Goal: Task Accomplishment & Management: Use online tool/utility

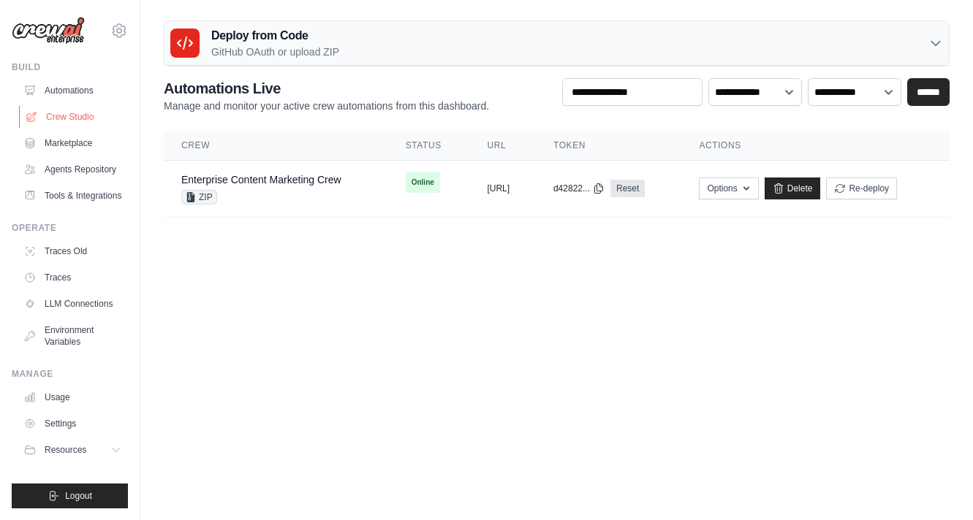
click at [102, 112] on link "Crew Studio" at bounding box center [74, 116] width 110 height 23
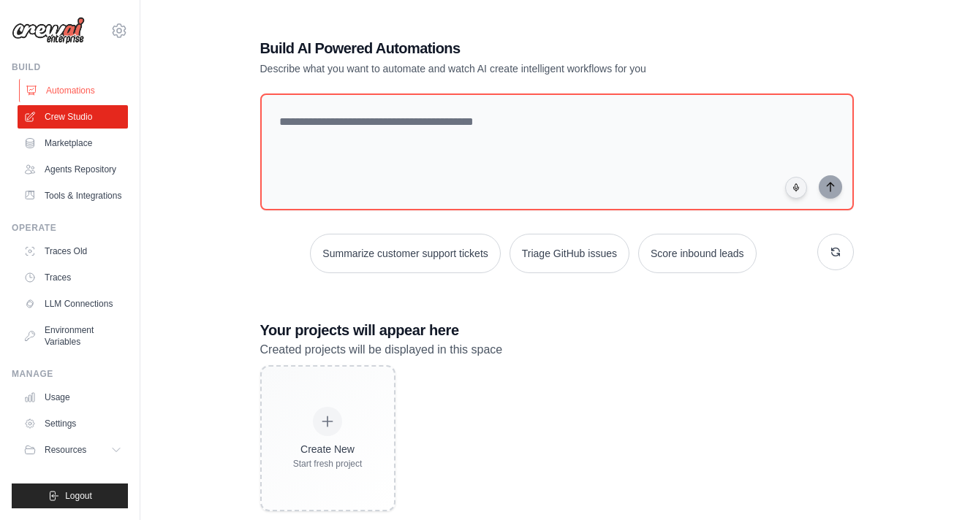
click at [127, 94] on link "Automations" at bounding box center [74, 90] width 110 height 23
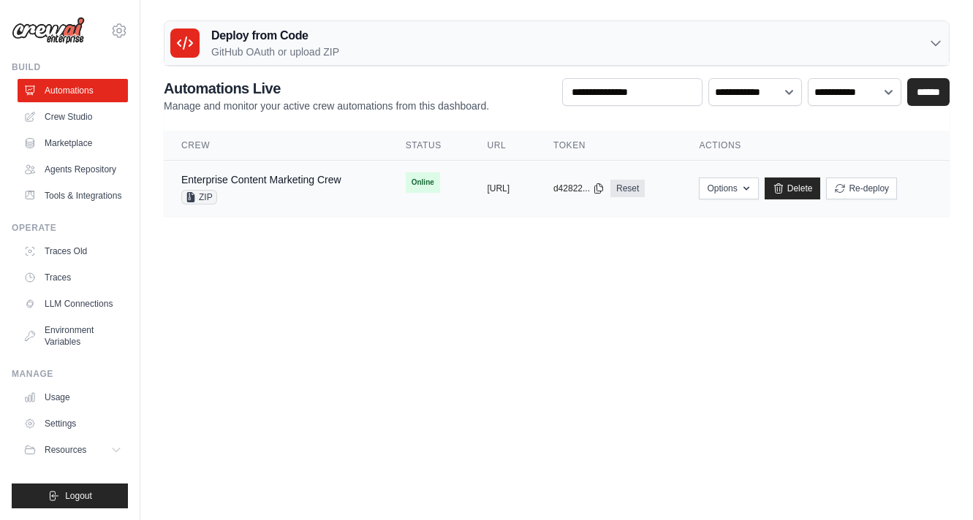
click at [377, 211] on tr "Enterprise Content Marketing Crew ZIP Online copied https://enterprise-content-…" at bounding box center [557, 189] width 786 height 56
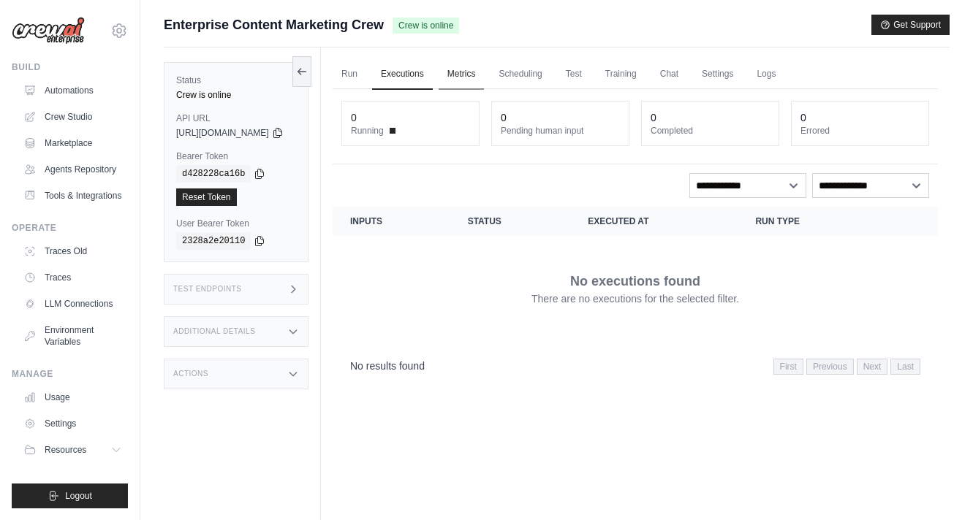
click at [485, 70] on link "Metrics" at bounding box center [462, 74] width 46 height 31
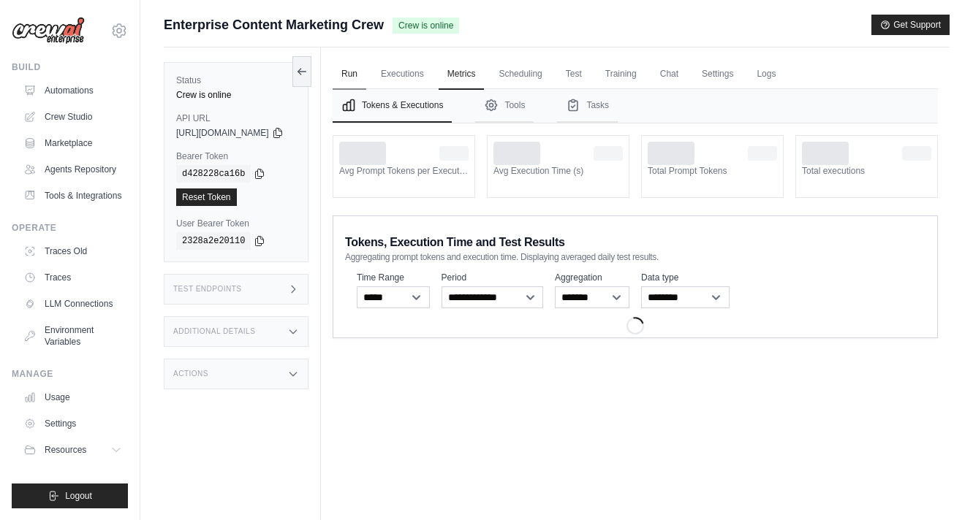
click at [366, 78] on link "Run" at bounding box center [350, 74] width 34 height 31
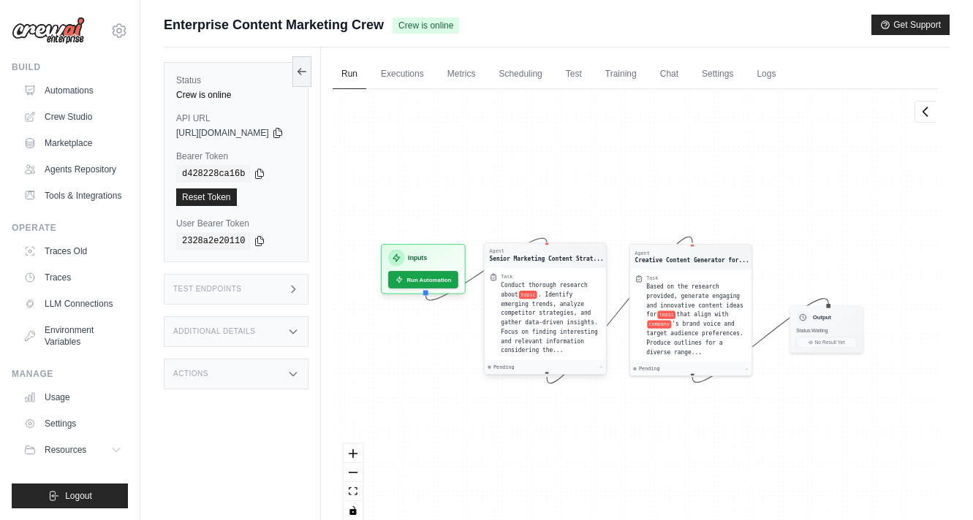
click at [526, 273] on div "Task Conduct thorough research about topic . Identify emerging trends, analyze …" at bounding box center [545, 314] width 112 height 82
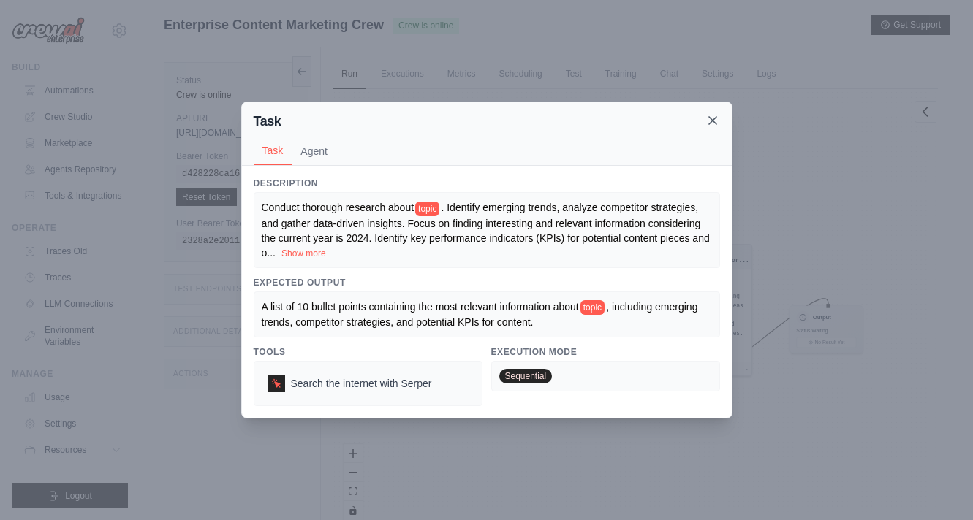
click at [718, 124] on icon at bounding box center [712, 120] width 15 height 15
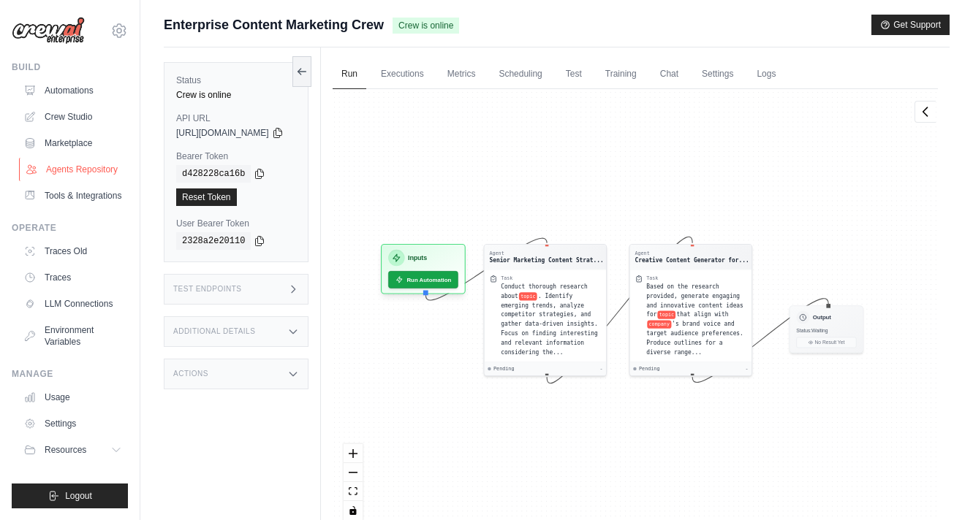
click at [80, 168] on link "Agents Repository" at bounding box center [74, 169] width 110 height 23
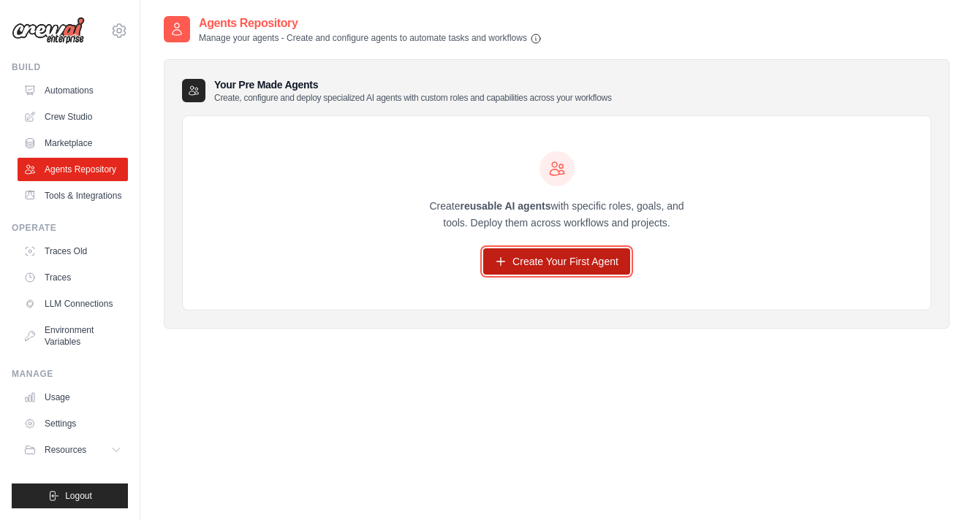
click at [566, 262] on link "Create Your First Agent" at bounding box center [556, 262] width 147 height 26
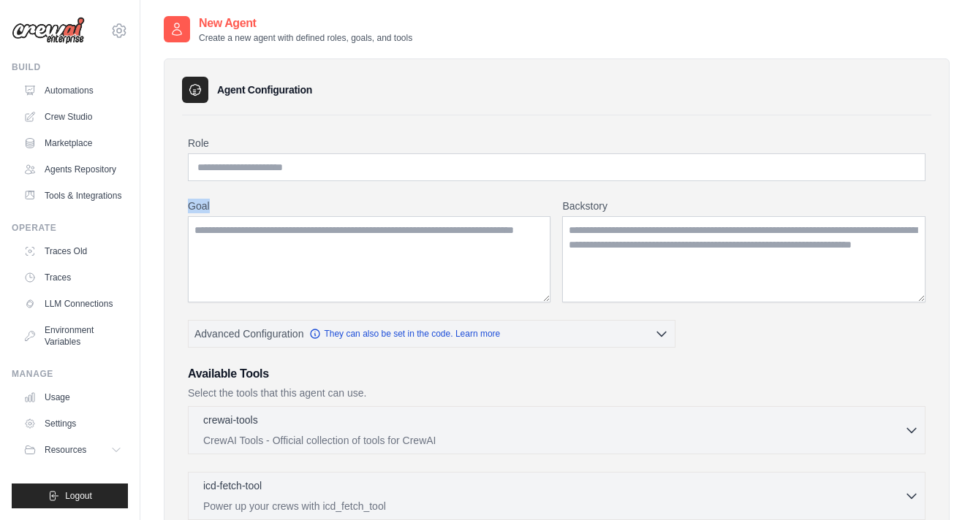
drag, startPoint x: 177, startPoint y: 211, endPoint x: 302, endPoint y: 276, distance: 141.2
click at [302, 276] on div "Agent Configuration Role Goal Backstory Advanced Configuration" at bounding box center [557, 457] width 786 height 799
click at [300, 308] on div "Role Goal Backstory Advanced Configuration They can also be set in the code. Le…" at bounding box center [556, 465] width 737 height 658
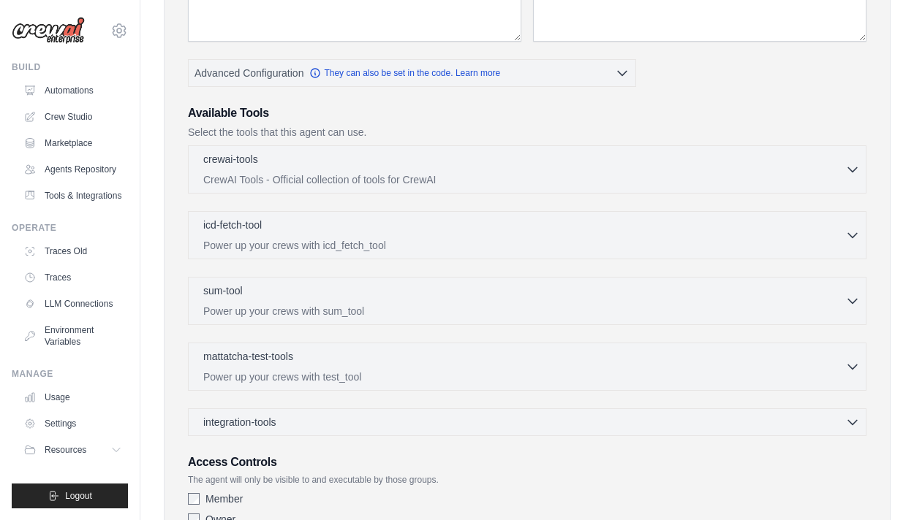
scroll to position [255, 0]
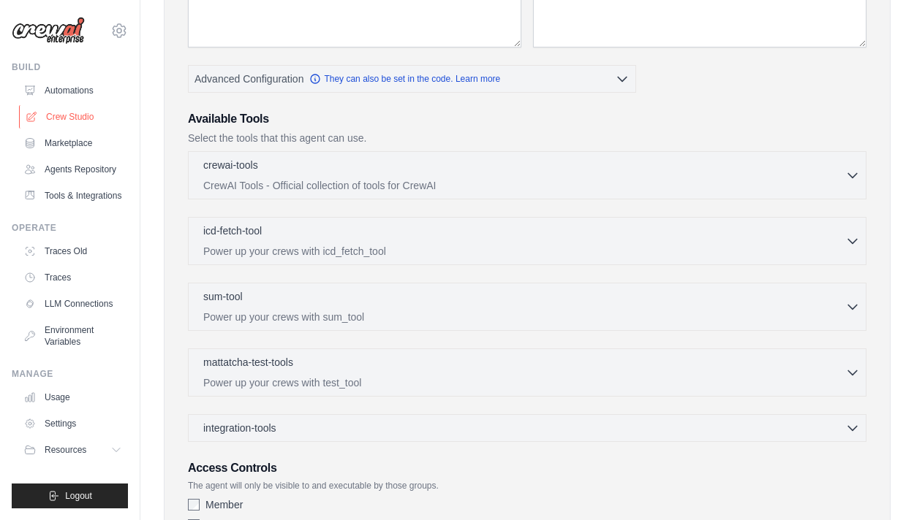
click at [99, 115] on link "Crew Studio" at bounding box center [74, 116] width 110 height 23
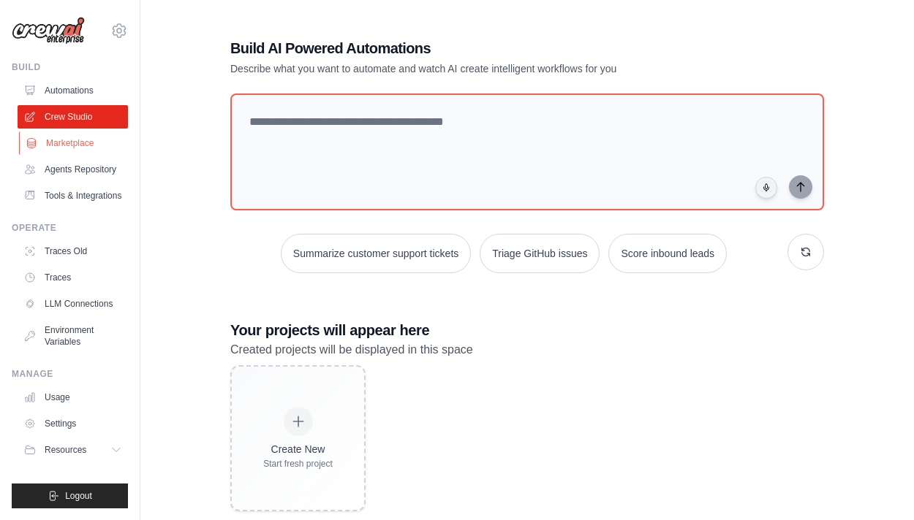
click at [110, 147] on link "Marketplace" at bounding box center [74, 143] width 110 height 23
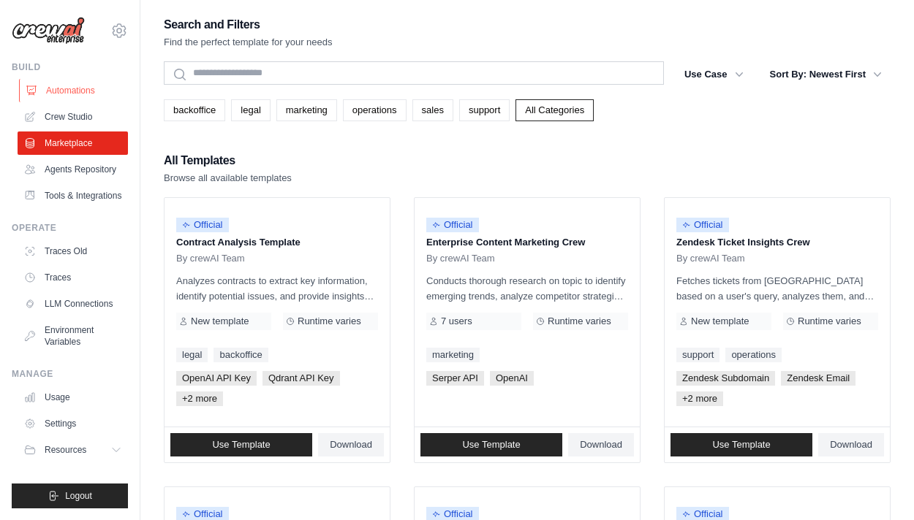
click at [96, 94] on link "Automations" at bounding box center [74, 90] width 110 height 23
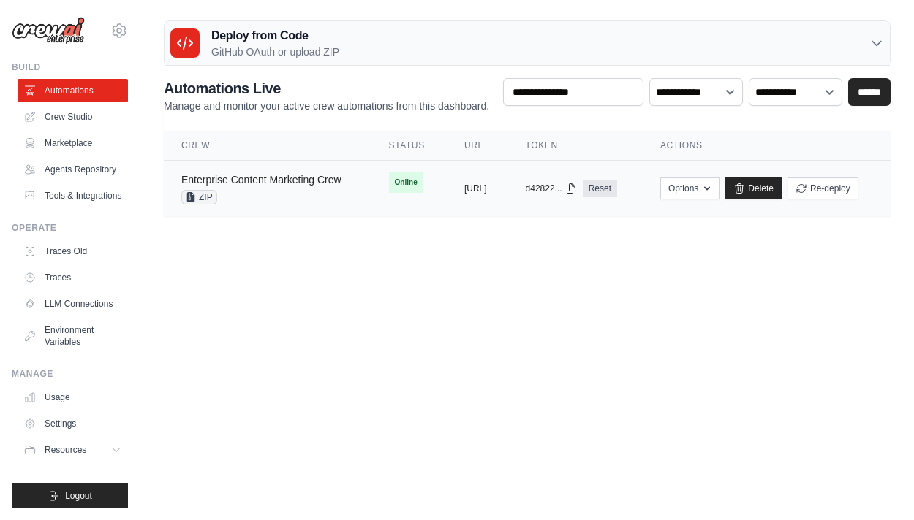
click at [280, 181] on link "Enterprise Content Marketing Crew" at bounding box center [261, 180] width 160 height 12
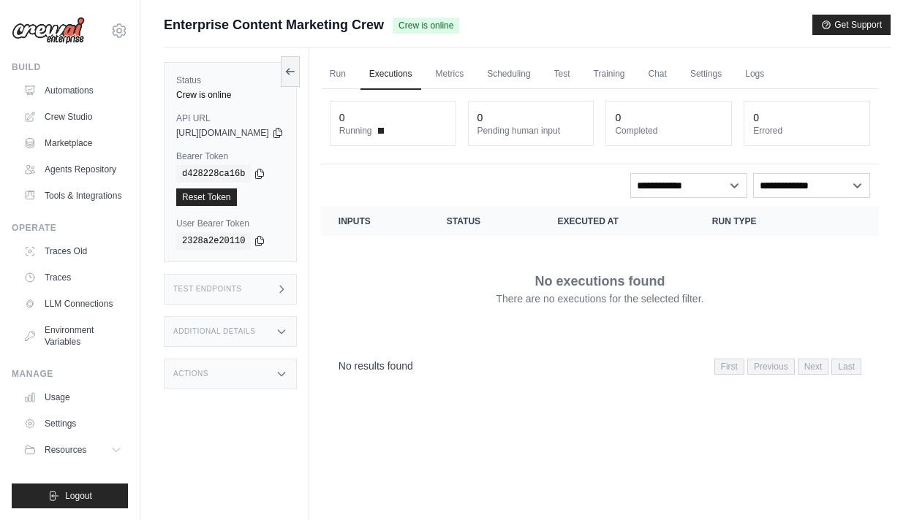
scroll to position [62, 0]
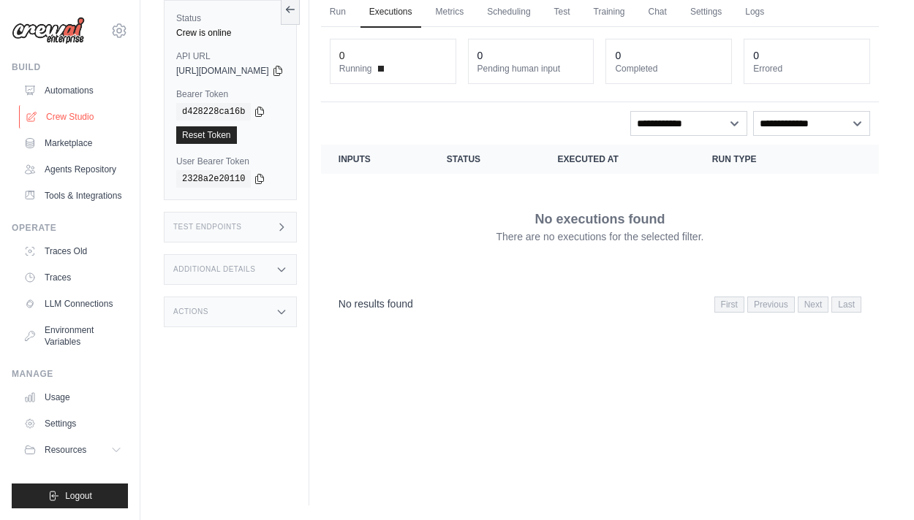
click at [101, 113] on link "Crew Studio" at bounding box center [74, 116] width 110 height 23
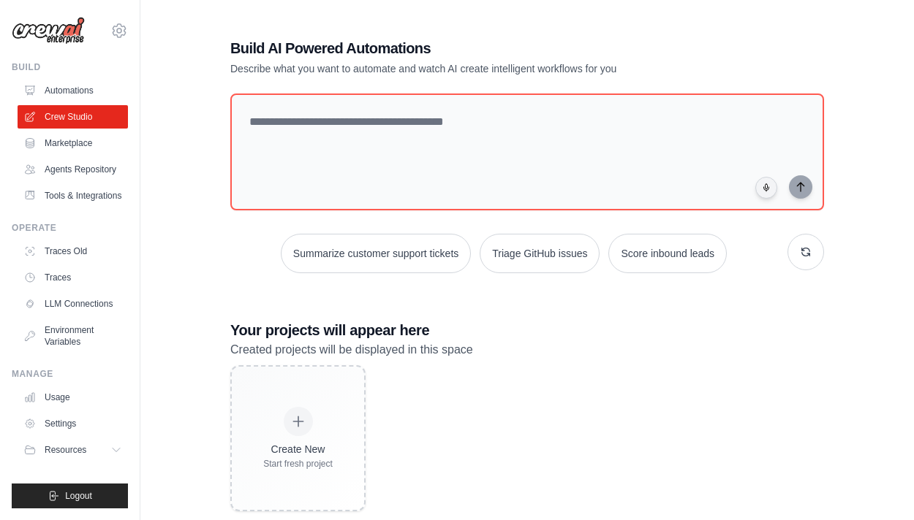
scroll to position [29, 0]
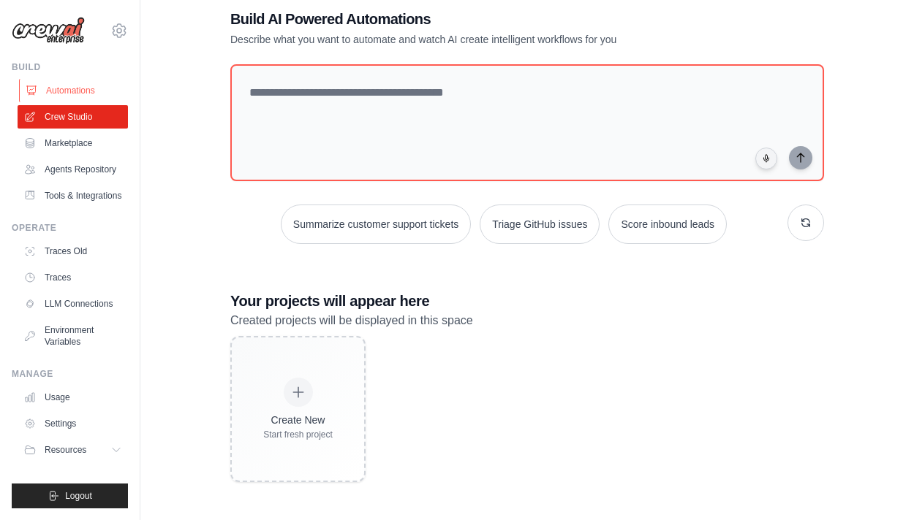
click at [79, 96] on link "Automations" at bounding box center [74, 90] width 110 height 23
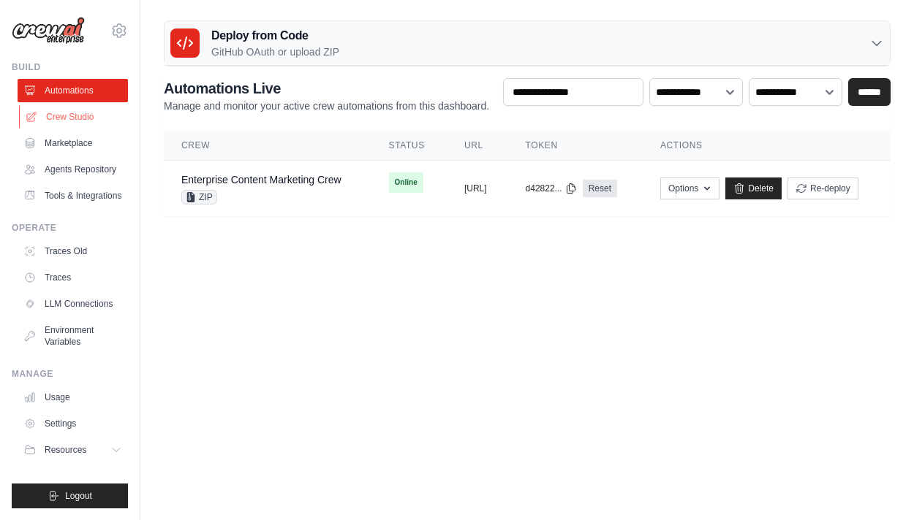
click at [90, 120] on link "Crew Studio" at bounding box center [74, 116] width 110 height 23
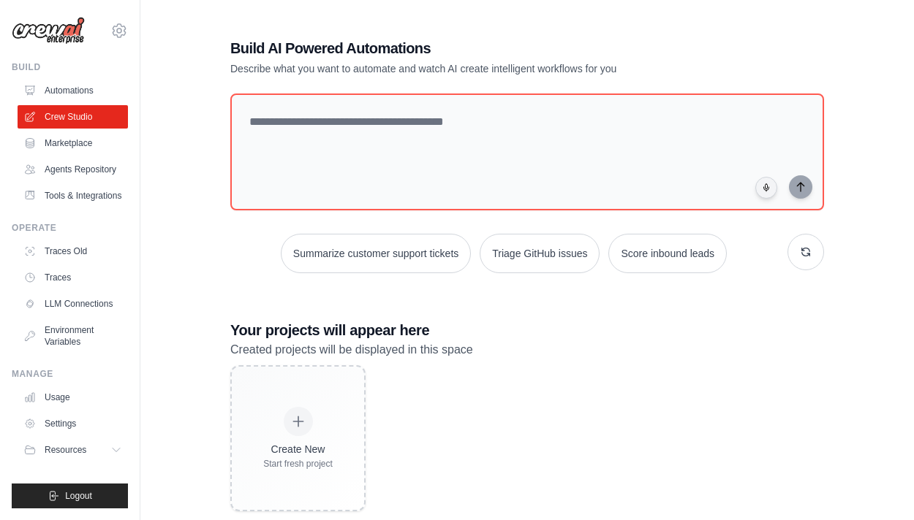
click at [230, 45] on h1 "Build AI Powered Automations" at bounding box center [475, 48] width 491 height 20
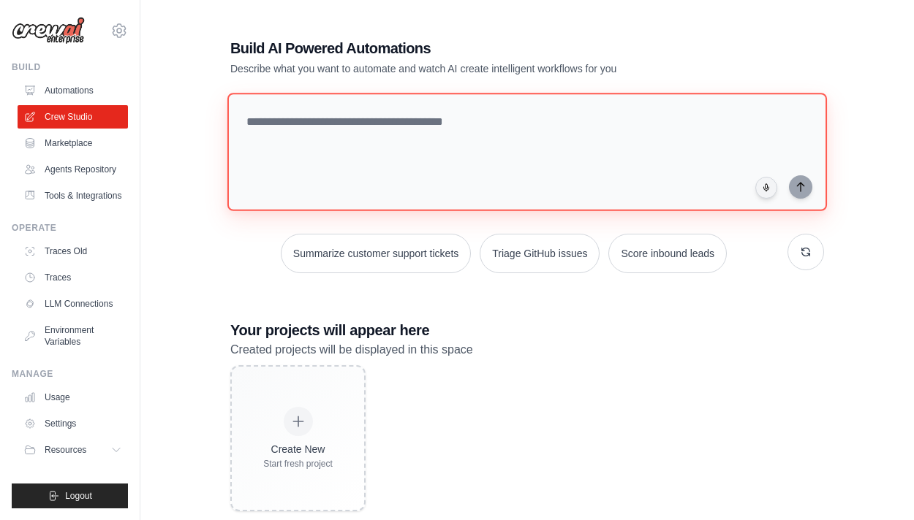
click at [295, 120] on textarea at bounding box center [526, 152] width 599 height 118
paste textarea "**********"
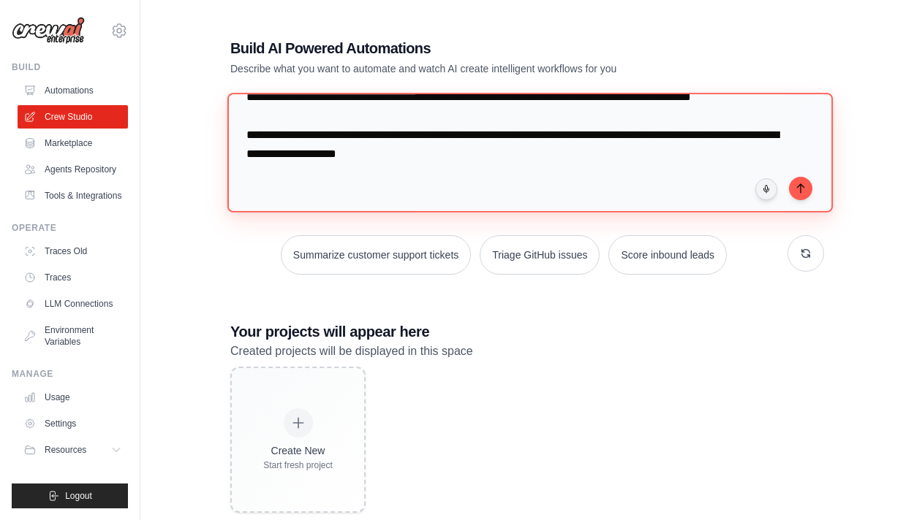
scroll to position [1471, 0]
type textarea "**********"
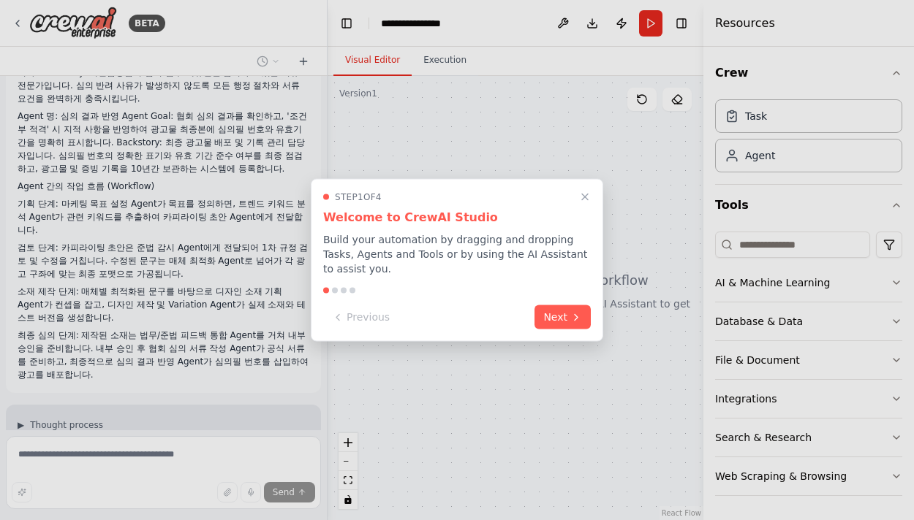
scroll to position [832, 0]
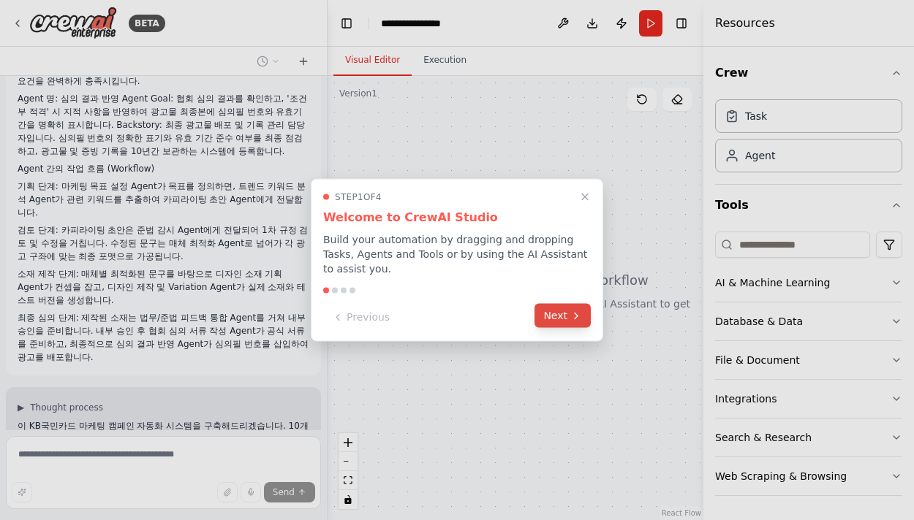
click at [567, 305] on button "Next" at bounding box center [562, 316] width 56 height 24
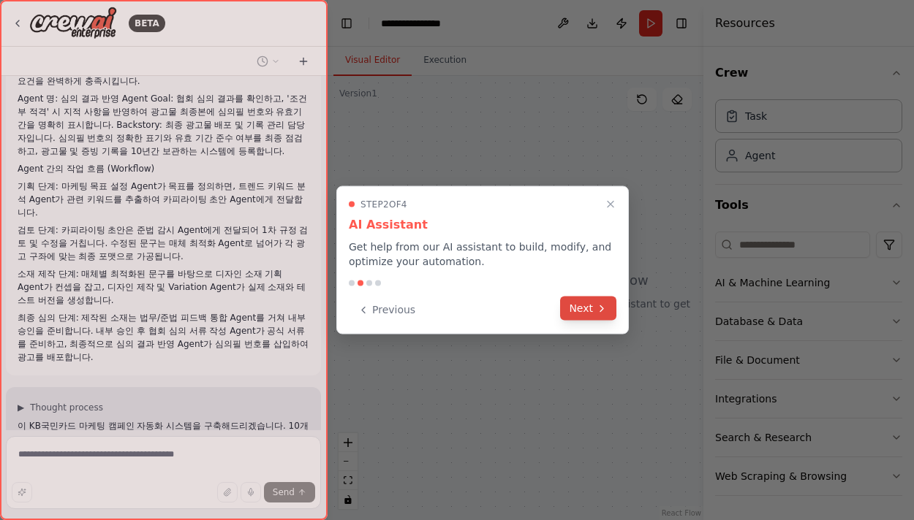
click at [573, 310] on button "Next" at bounding box center [588, 309] width 56 height 24
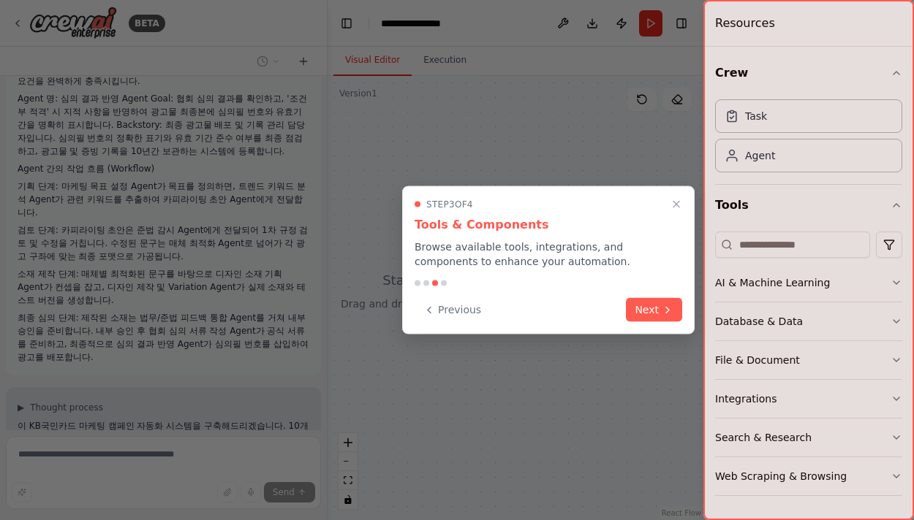
scroll to position [861, 0]
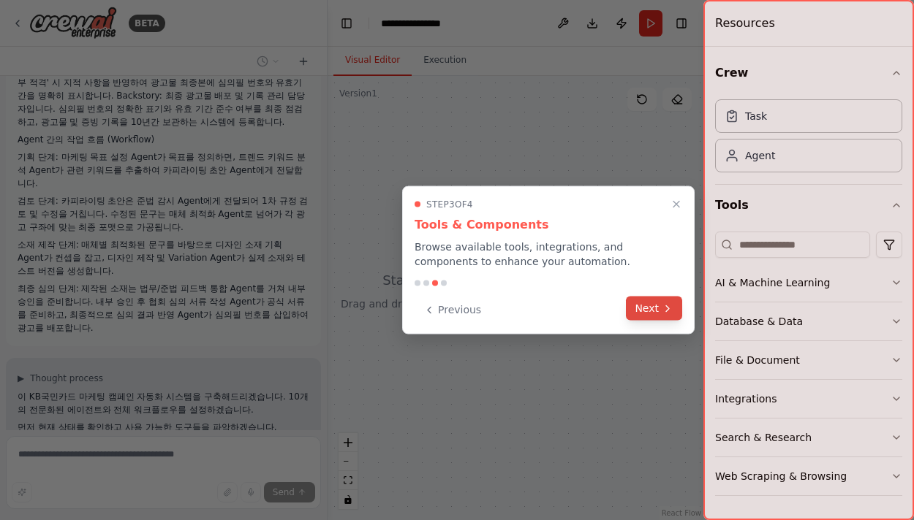
click at [660, 316] on button "Next" at bounding box center [654, 309] width 56 height 24
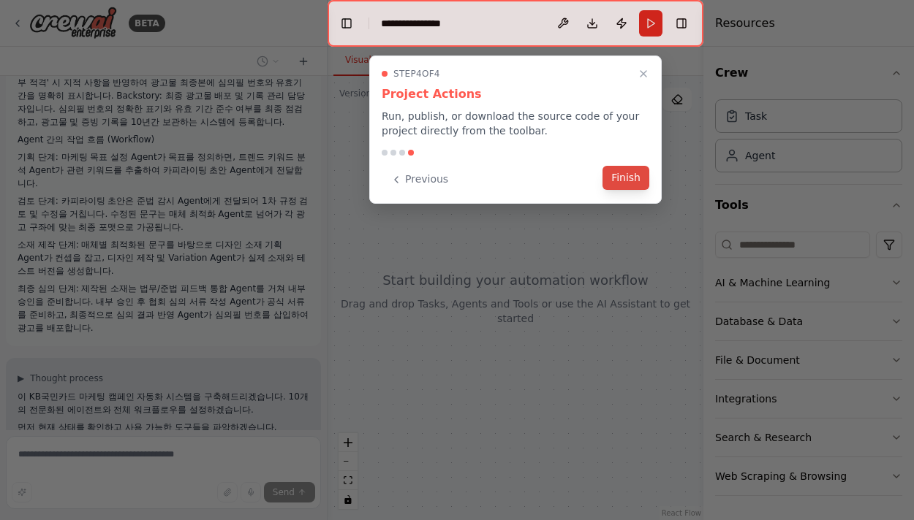
click at [621, 170] on button "Finish" at bounding box center [625, 178] width 47 height 24
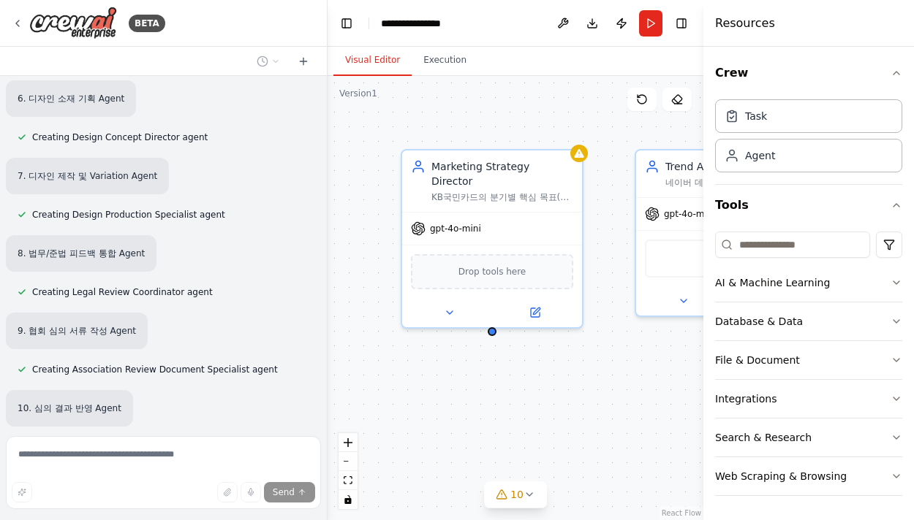
scroll to position [1889, 0]
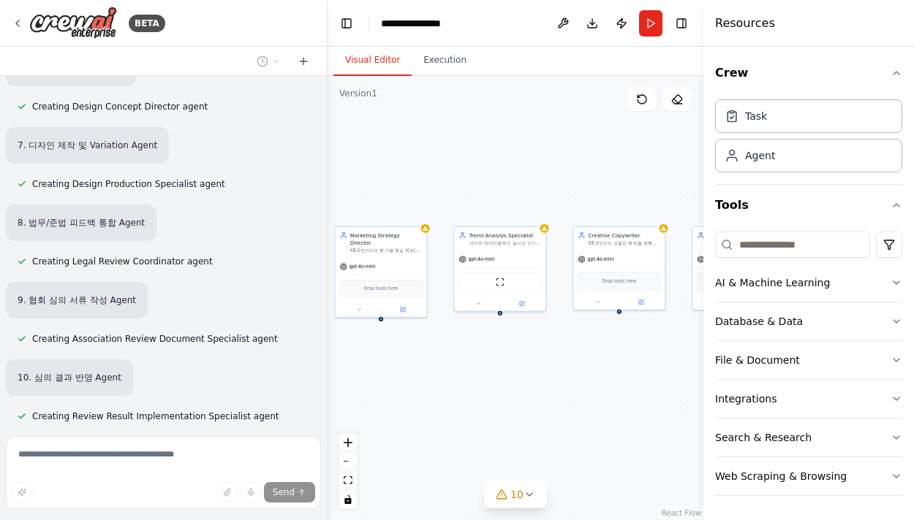
drag, startPoint x: 600, startPoint y: 405, endPoint x: 441, endPoint y: 348, distance: 168.5
click at [441, 348] on div "Marketing Strategy Director KB국민카드의 분기별 핵심 목표(예: 신규 카드 발급 {target_percentage}% …" at bounding box center [515, 298] width 376 height 444
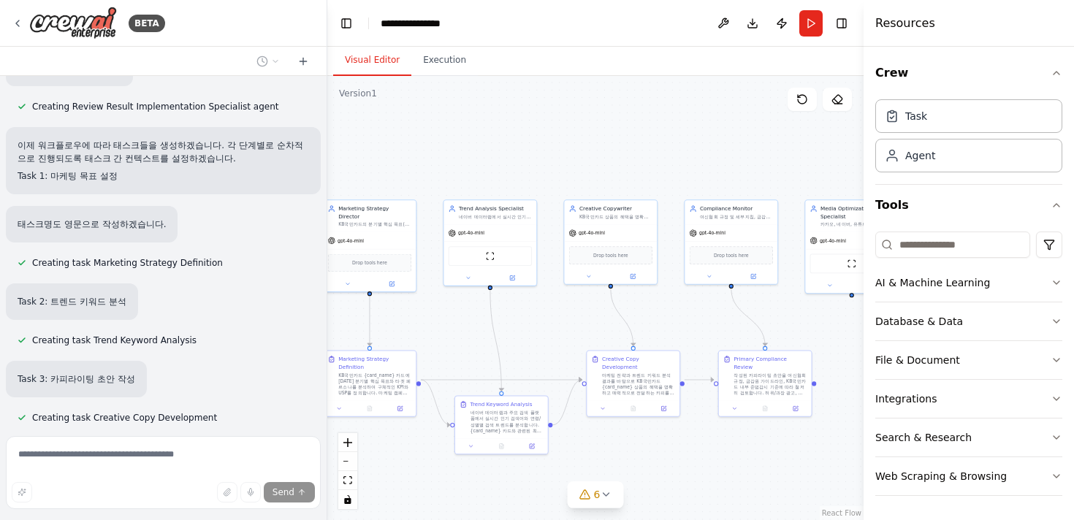
scroll to position [2276, 0]
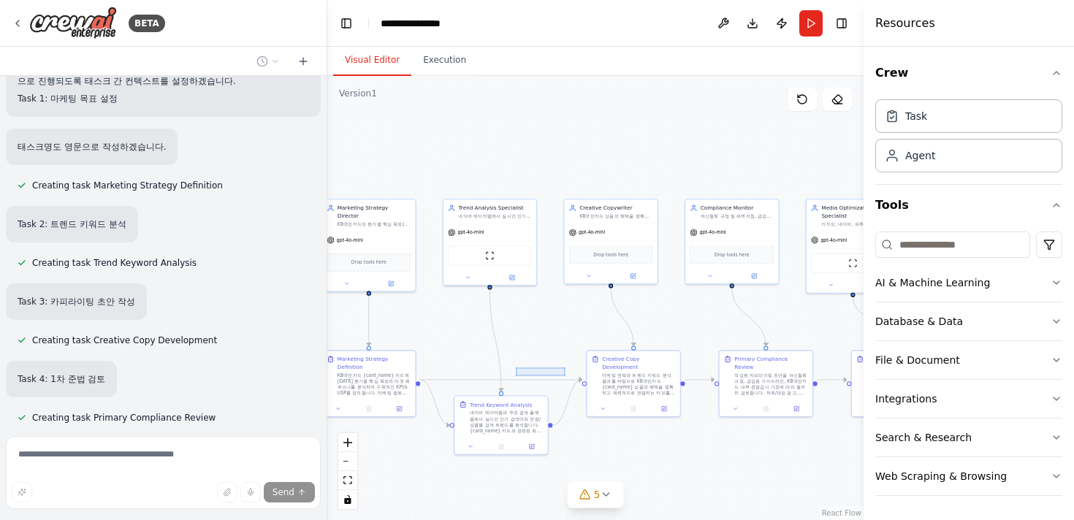
drag, startPoint x: 564, startPoint y: 376, endPoint x: 520, endPoint y: 365, distance: 45.9
click at [520, 365] on div ".deletable-edge-delete-btn { width: 20px; height: 20px; border: 0px solid #ffff…" at bounding box center [595, 298] width 536 height 444
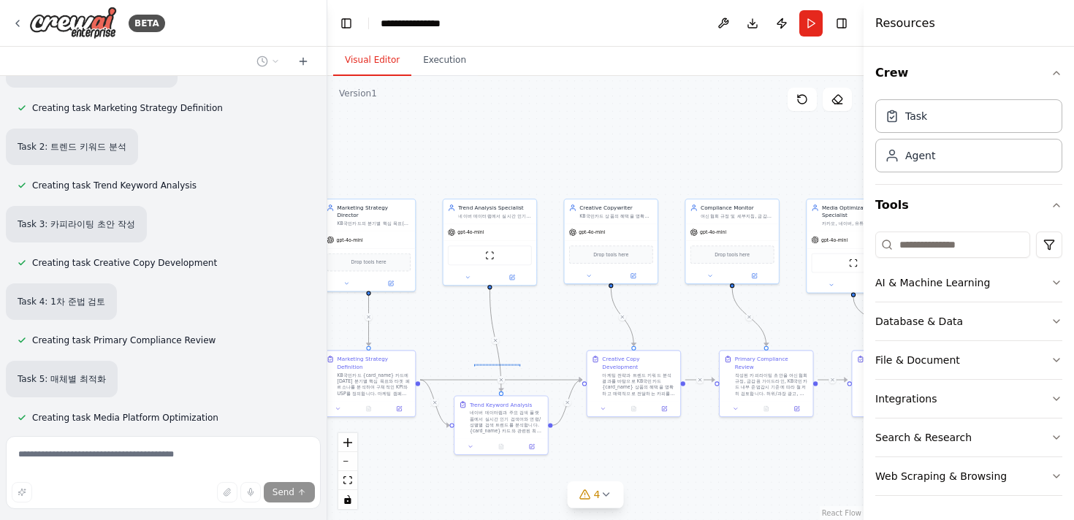
drag, startPoint x: 520, startPoint y: 365, endPoint x: 474, endPoint y: 363, distance: 45.3
click at [474, 363] on div ".deletable-edge-delete-btn { width: 20px; height: 20px; border: 0px solid #ffff…" at bounding box center [595, 298] width 536 height 444
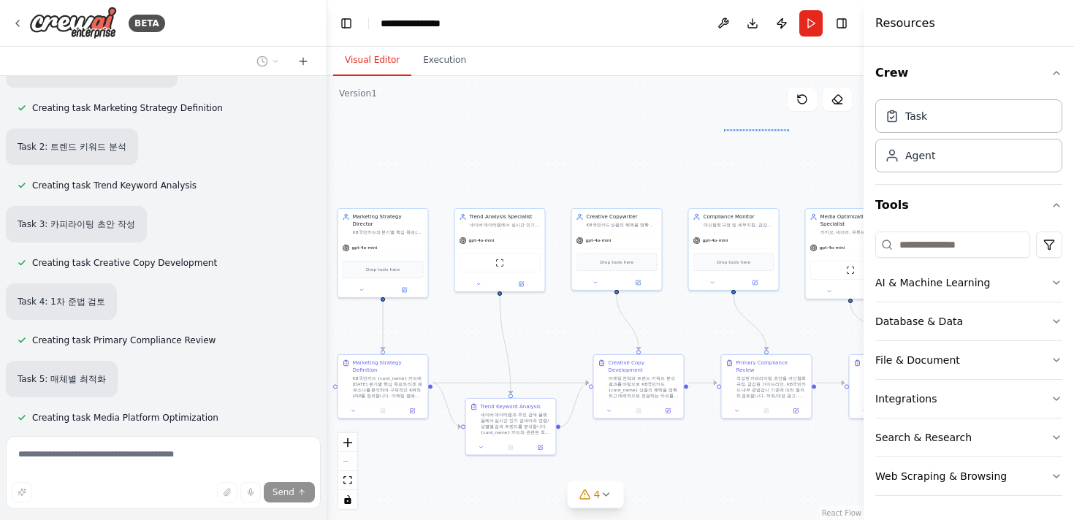
drag, startPoint x: 789, startPoint y: 129, endPoint x: 724, endPoint y: 126, distance: 65.2
click at [724, 126] on div ".deletable-edge-delete-btn { width: 20px; height: 20px; border: 0px solid #ffff…" at bounding box center [595, 298] width 536 height 444
drag, startPoint x: 724, startPoint y: 126, endPoint x: 650, endPoint y: 122, distance: 74.6
click at [650, 122] on div ".deletable-edge-delete-btn { width: 20px; height: 20px; border: 0px solid #ffff…" at bounding box center [595, 298] width 536 height 444
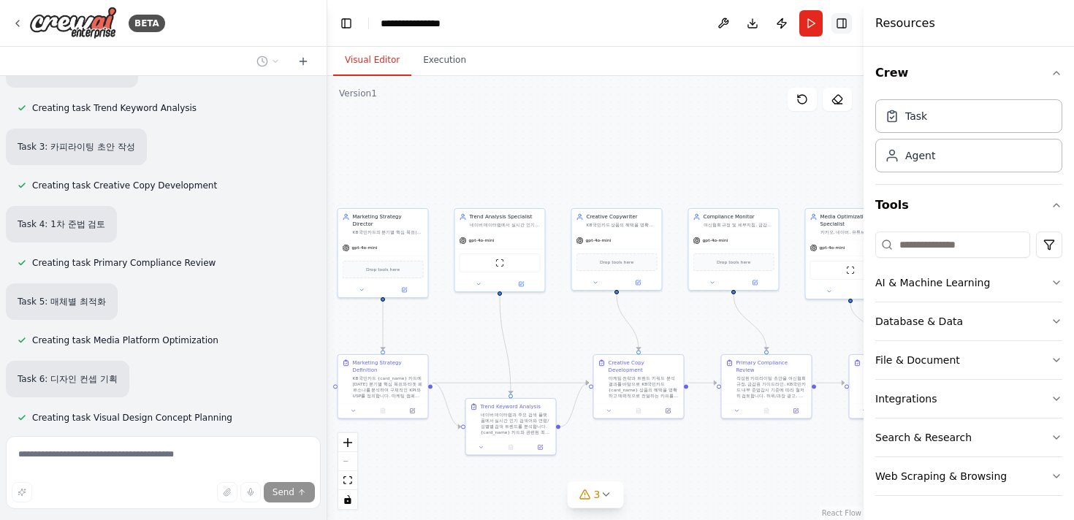
click at [849, 18] on button "Toggle Right Sidebar" at bounding box center [842, 23] width 20 height 20
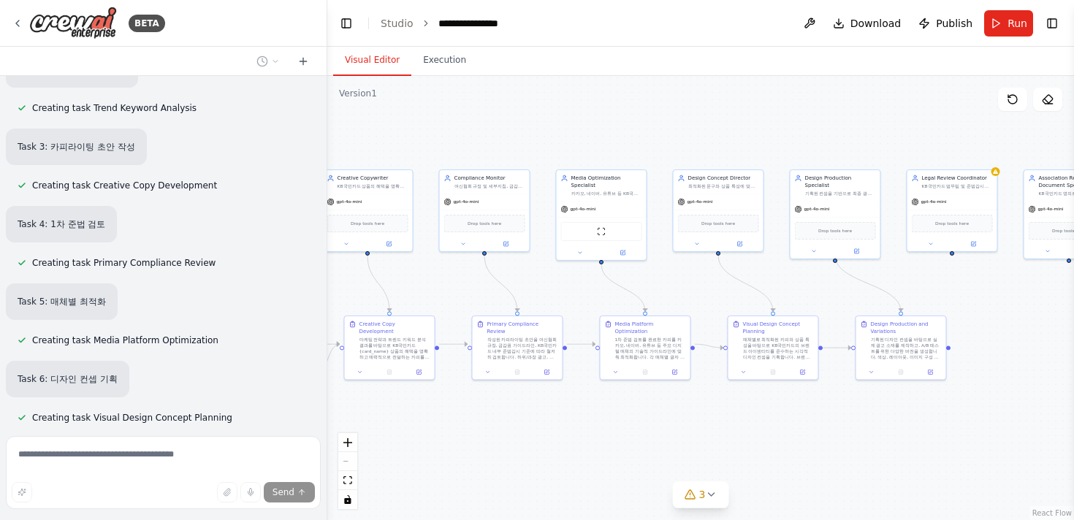
drag, startPoint x: 881, startPoint y: 471, endPoint x: 632, endPoint y: 433, distance: 252.2
click at [632, 433] on div ".deletable-edge-delete-btn { width: 20px; height: 20px; border: 0px solid #ffff…" at bounding box center [700, 298] width 747 height 444
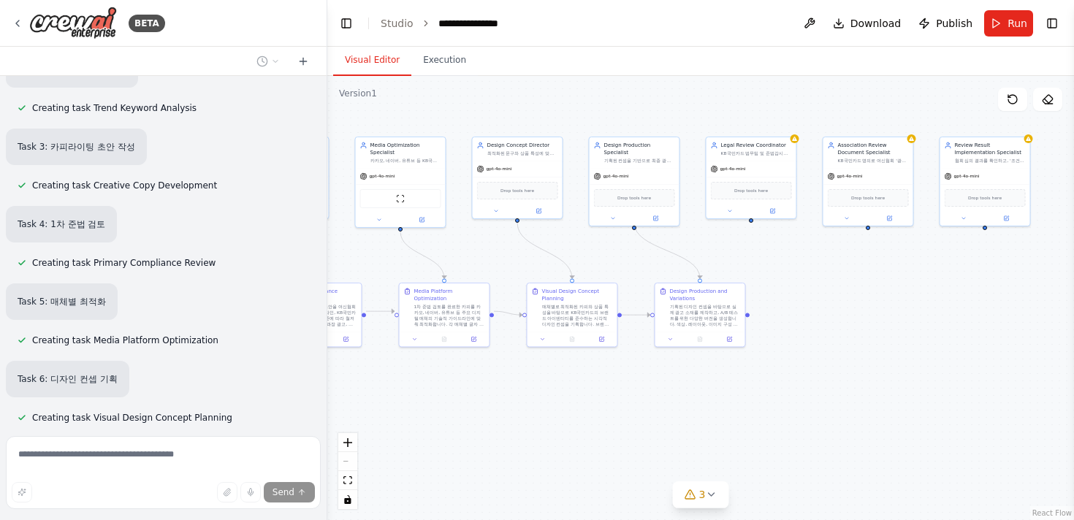
drag, startPoint x: 961, startPoint y: 424, endPoint x: 751, endPoint y: 391, distance: 212.3
click at [751, 391] on div ".deletable-edge-delete-btn { width: 20px; height: 20px; border: 0px solid #ffff…" at bounding box center [700, 298] width 747 height 444
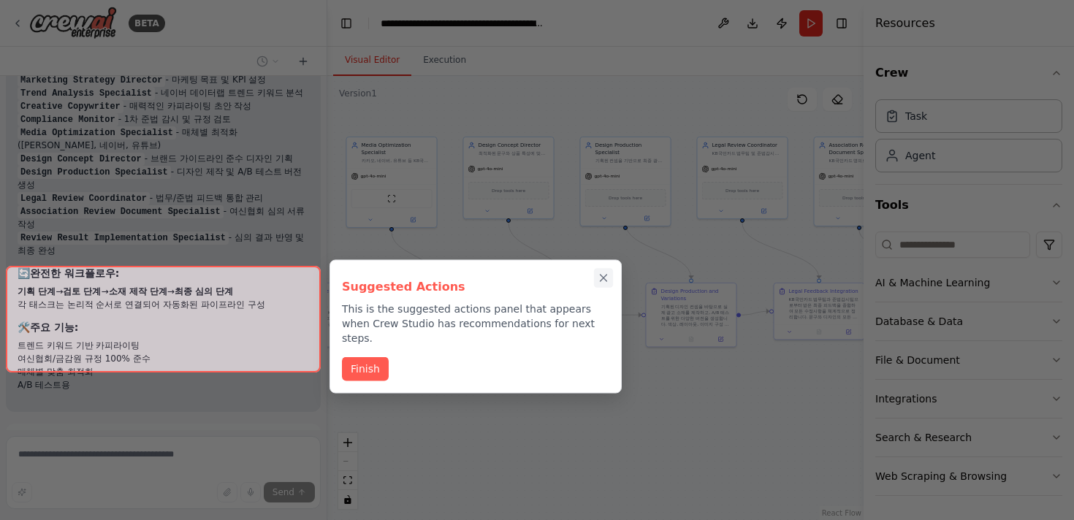
scroll to position [3317, 0]
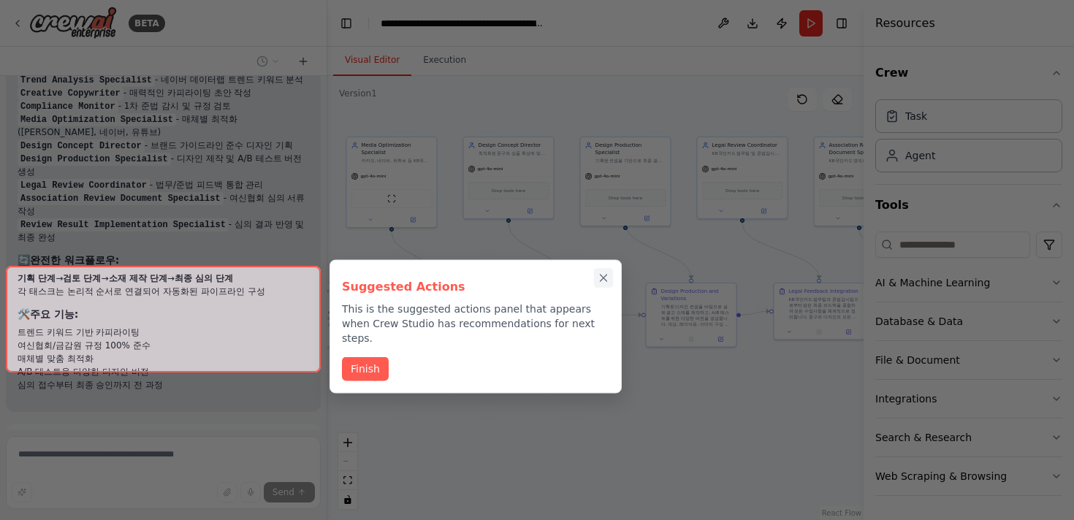
click at [605, 278] on icon "Close walkthrough" at bounding box center [603, 278] width 13 height 13
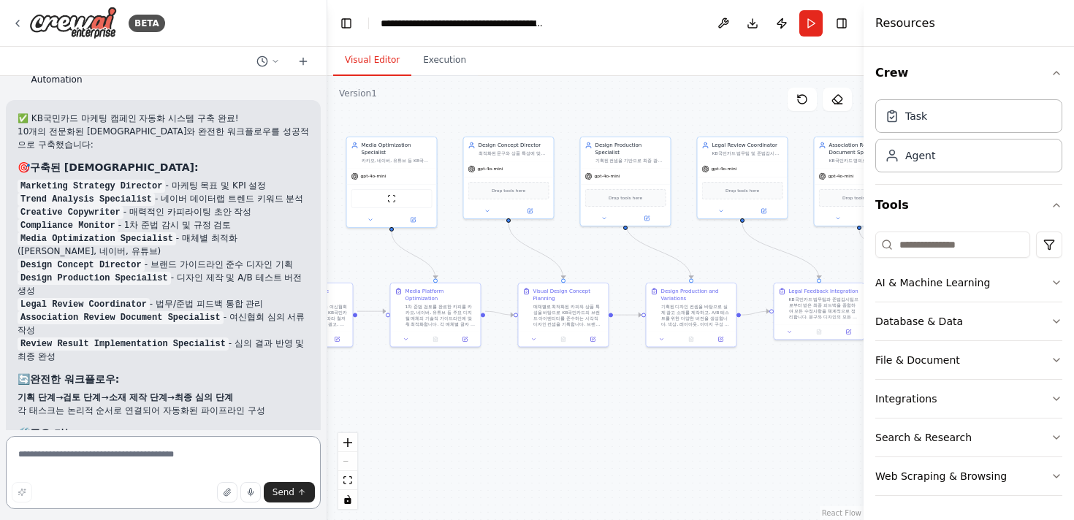
scroll to position [3198, 0]
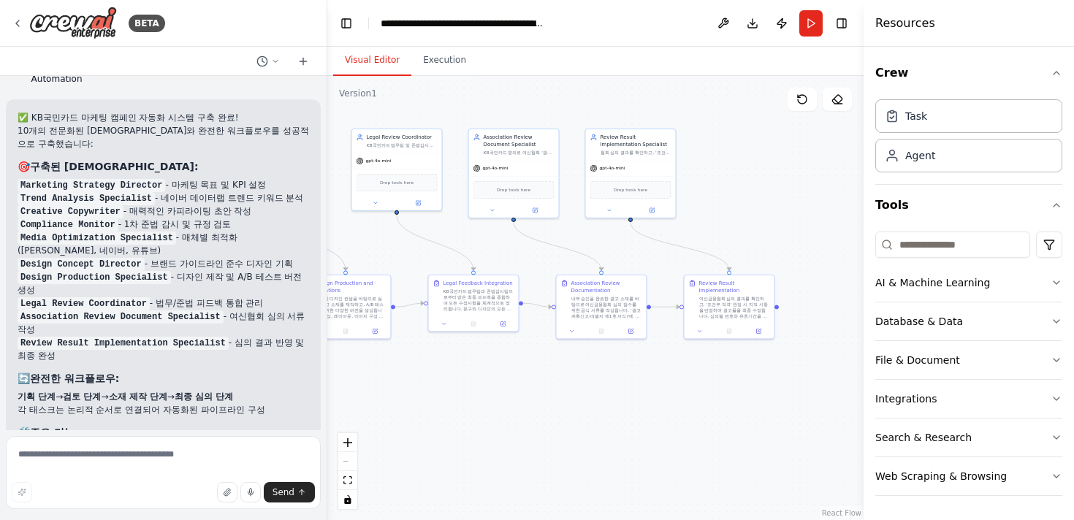
drag, startPoint x: 799, startPoint y: 454, endPoint x: 443, endPoint y: 445, distance: 356.1
click at [443, 445] on div ".deletable-edge-delete-btn { width: 20px; height: 20px; border: 0px solid #ffff…" at bounding box center [595, 298] width 536 height 444
click at [186, 460] on textarea at bounding box center [163, 472] width 315 height 73
type textarea "*"
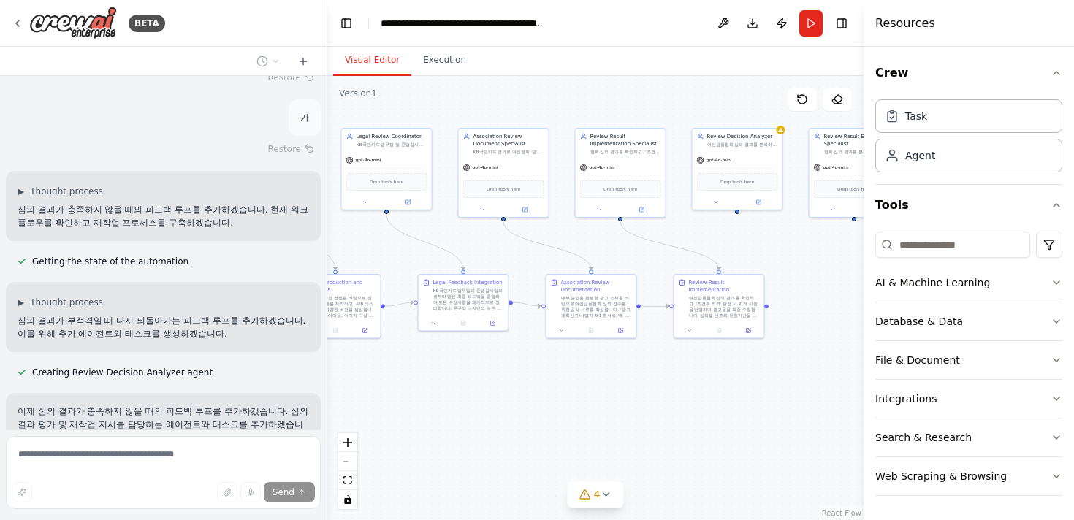
scroll to position [3878, 0]
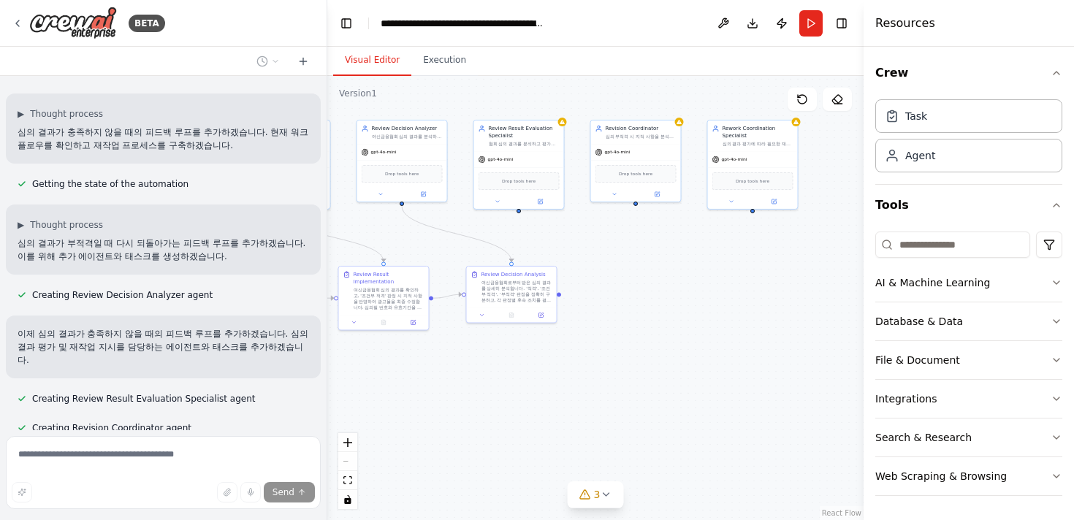
drag, startPoint x: 830, startPoint y: 376, endPoint x: 495, endPoint y: 368, distance: 335.6
click at [495, 368] on div ".deletable-edge-delete-btn { width: 20px; height: 20px; border: 0px solid #ffff…" at bounding box center [595, 298] width 536 height 444
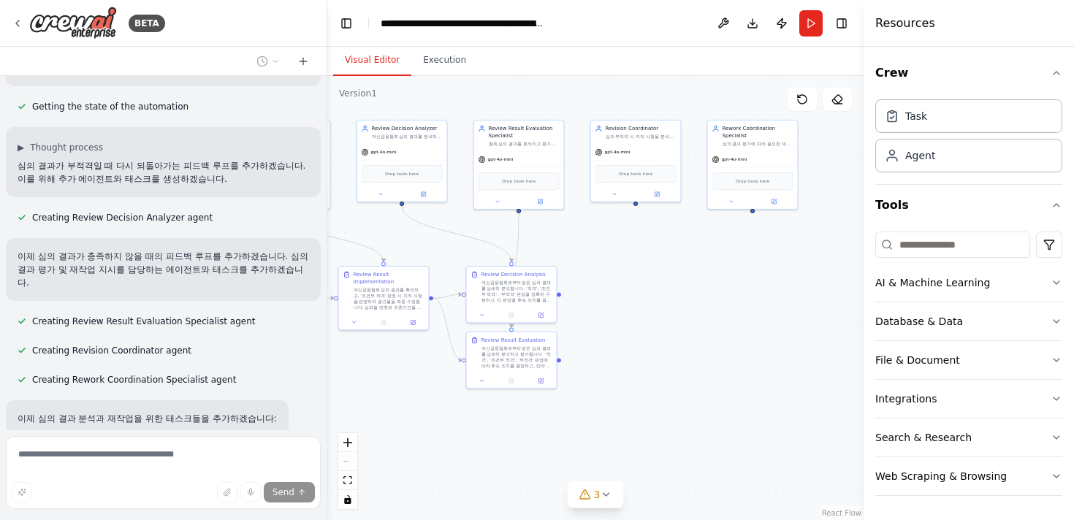
scroll to position [3985, 0]
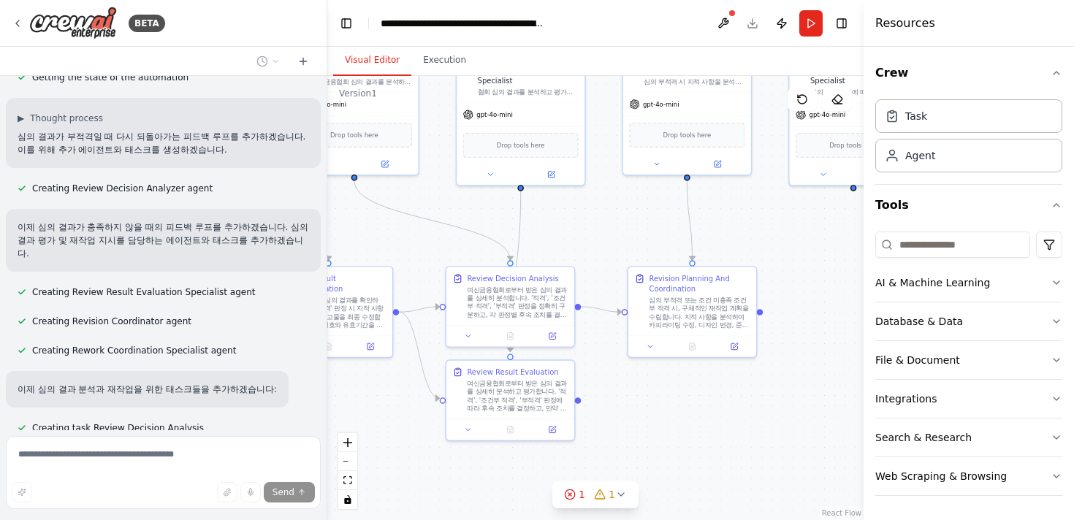
drag, startPoint x: 729, startPoint y: 371, endPoint x: 719, endPoint y: 441, distance: 71.5
click at [719, 441] on div ".deletable-edge-delete-btn { width: 20px; height: 20px; border: 0px solid #ffff…" at bounding box center [595, 298] width 536 height 444
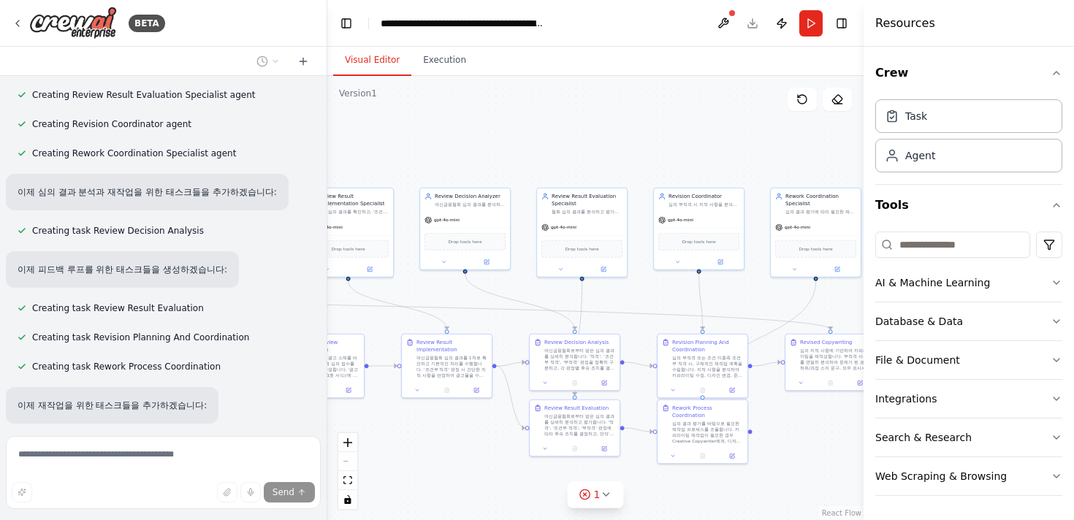
scroll to position [4211, 0]
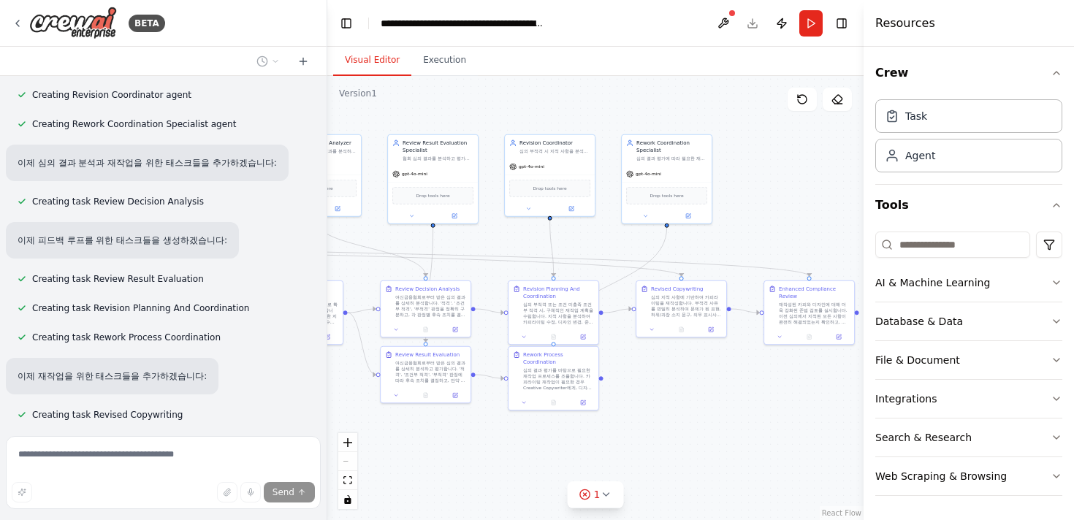
drag, startPoint x: 746, startPoint y: 174, endPoint x: 597, endPoint y: 121, distance: 157.7
click at [597, 121] on div ".deletable-edge-delete-btn { width: 20px; height: 20px; border: 0px solid #ffff…" at bounding box center [595, 298] width 536 height 444
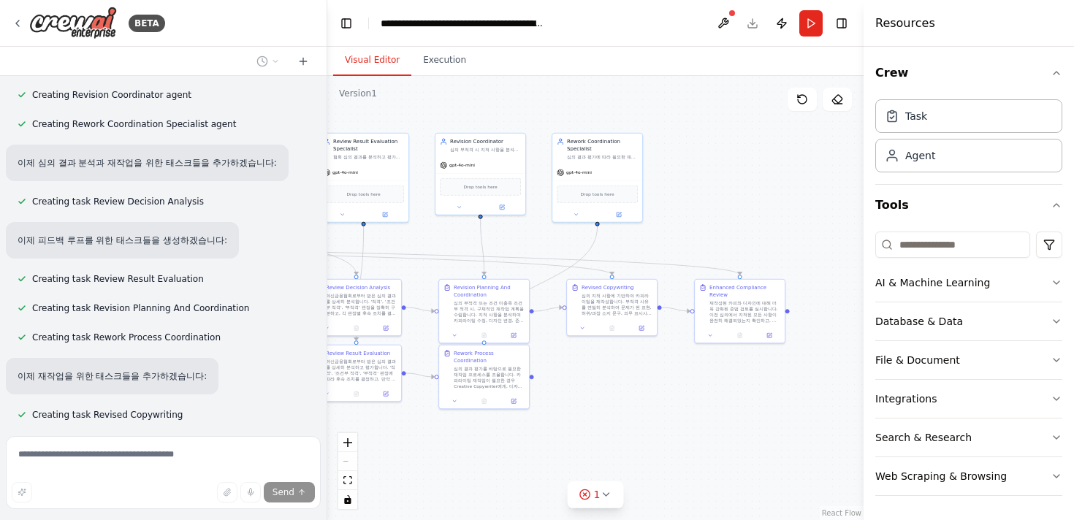
drag, startPoint x: 773, startPoint y: 156, endPoint x: 703, endPoint y: 151, distance: 70.3
click at [703, 151] on div ".deletable-edge-delete-btn { width: 20px; height: 20px; border: 0px solid #ffff…" at bounding box center [595, 298] width 536 height 444
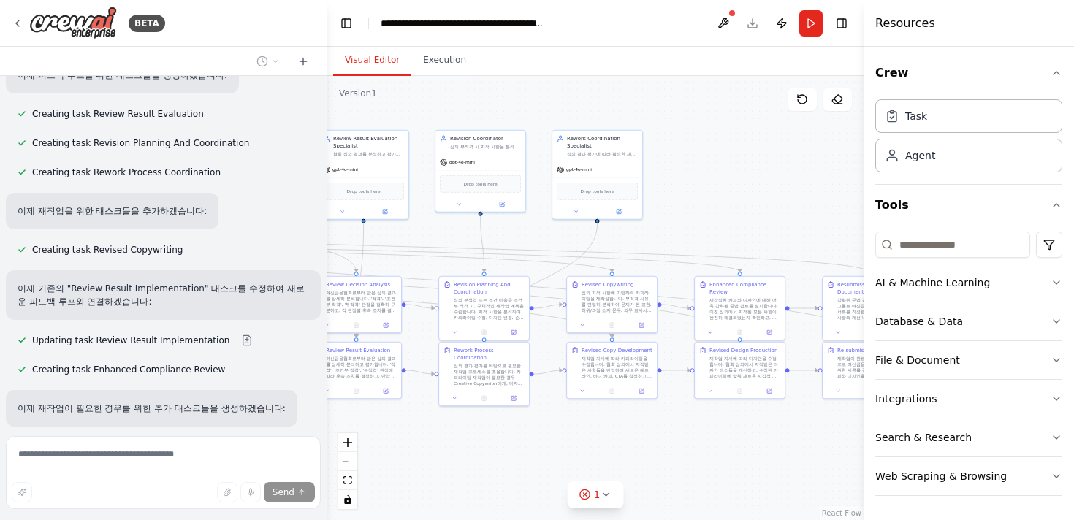
scroll to position [4454, 0]
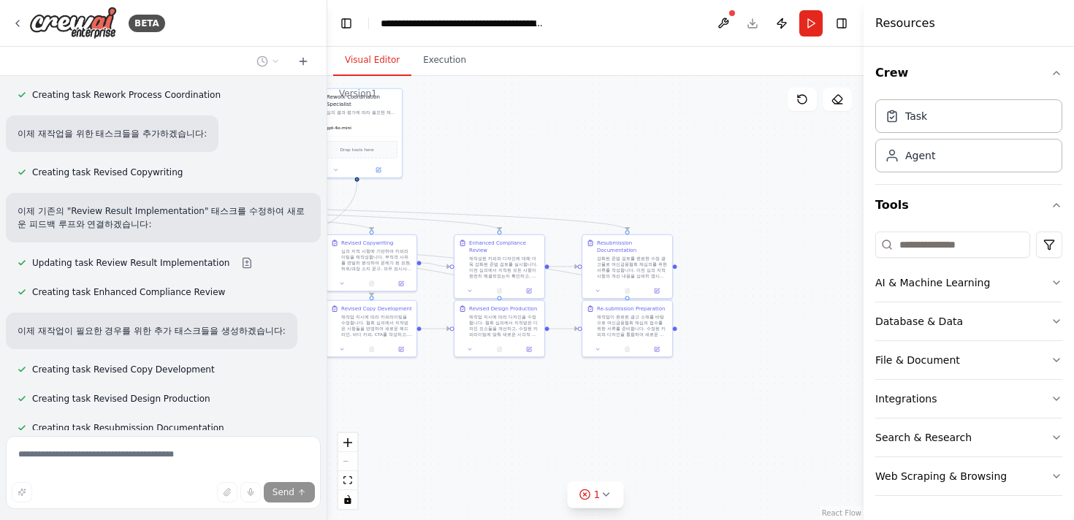
drag, startPoint x: 815, startPoint y: 426, endPoint x: 582, endPoint y: 380, distance: 237.7
click at [582, 380] on div ".deletable-edge-delete-btn { width: 20px; height: 20px; border: 0px solid #ffff…" at bounding box center [595, 298] width 536 height 444
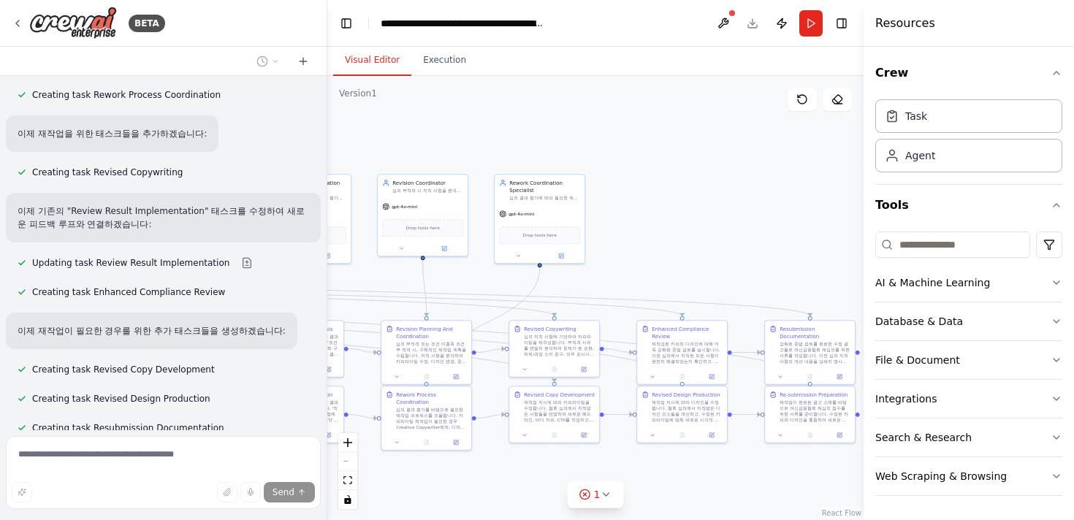
drag, startPoint x: 435, startPoint y: 368, endPoint x: 640, endPoint y: 493, distance: 240.2
click at [640, 495] on div ".deletable-edge-delete-btn { width: 20px; height: 20px; border: 0px solid #ffff…" at bounding box center [595, 298] width 536 height 444
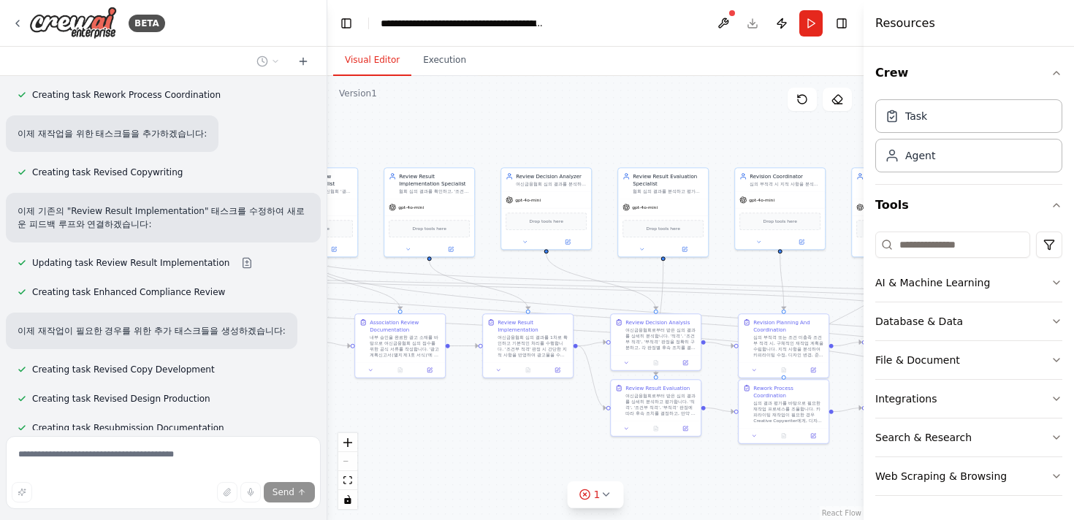
drag, startPoint x: 363, startPoint y: 266, endPoint x: 720, endPoint y: 268, distance: 356.7
click at [720, 268] on div ".deletable-edge-delete-btn { width: 20px; height: 20px; border: 0px solid #ffff…" at bounding box center [595, 298] width 536 height 444
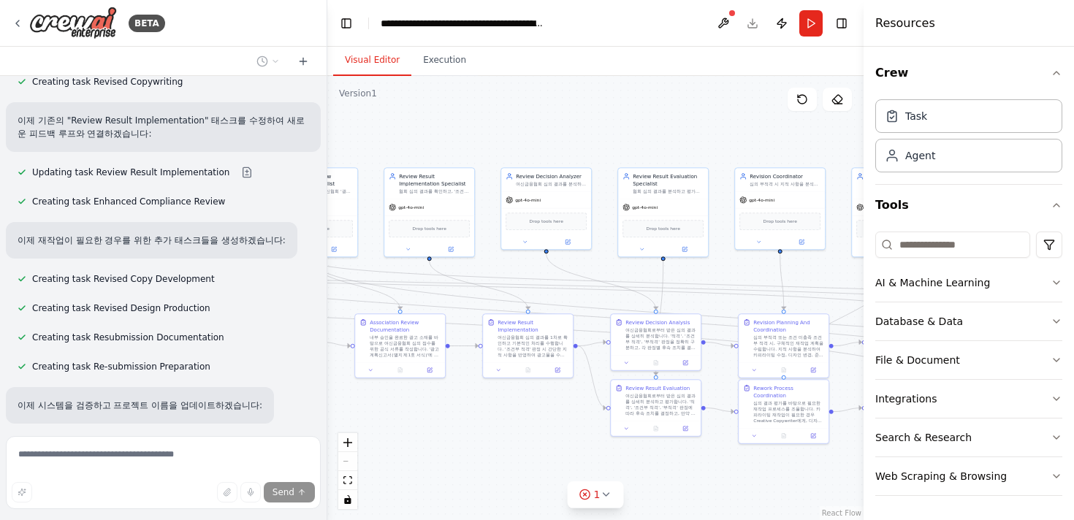
scroll to position [4558, 0]
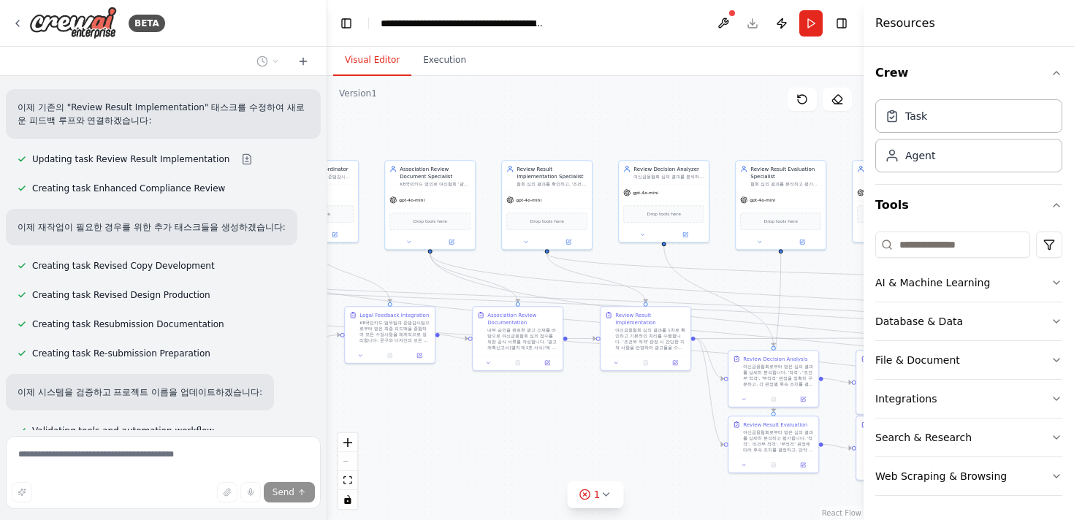
drag, startPoint x: 411, startPoint y: 412, endPoint x: 533, endPoint y: 401, distance: 122.6
click at [533, 401] on div ".deletable-edge-delete-btn { width: 20px; height: 20px; border: 0px solid #ffff…" at bounding box center [595, 298] width 536 height 444
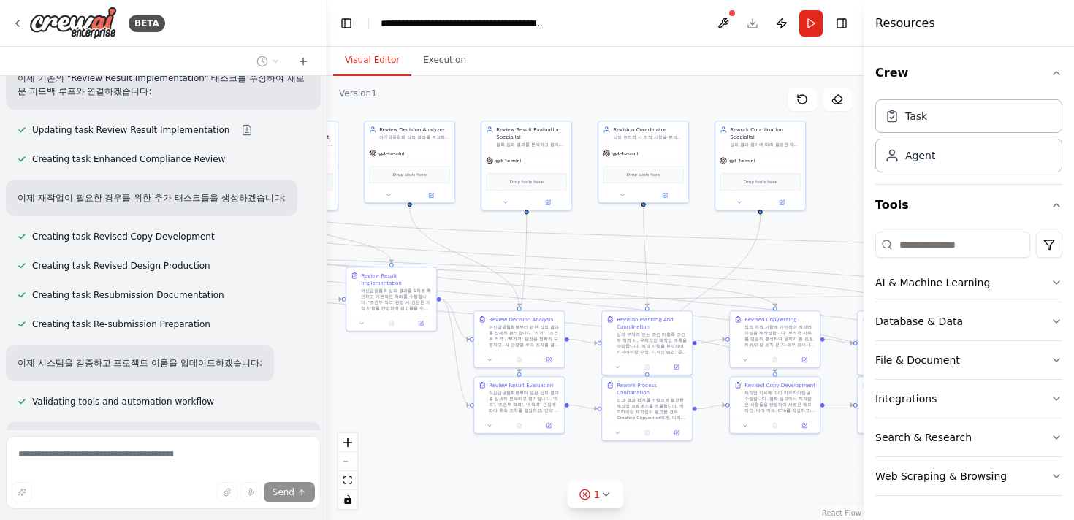
drag, startPoint x: 609, startPoint y: 420, endPoint x: 297, endPoint y: 379, distance: 314.0
click at [297, 379] on div "BETA KB국민카드 마케팅 캠페인의 효율성과 규정 준수율을 극대화하기 위해 설계되었으며, 마케팅 문구 기획부터 여신금융협회 심의 접수까지의 …" at bounding box center [537, 260] width 1074 height 520
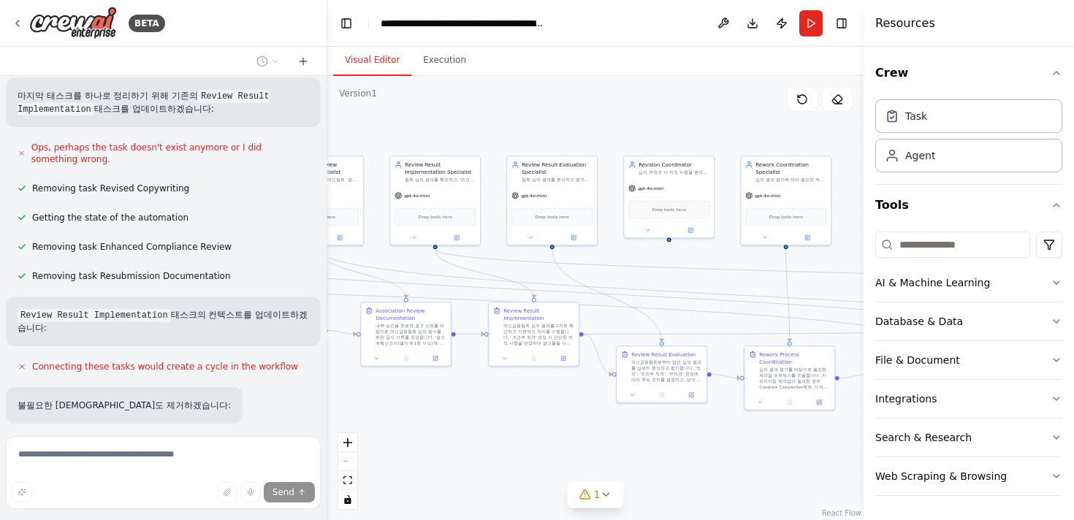
scroll to position [5413, 0]
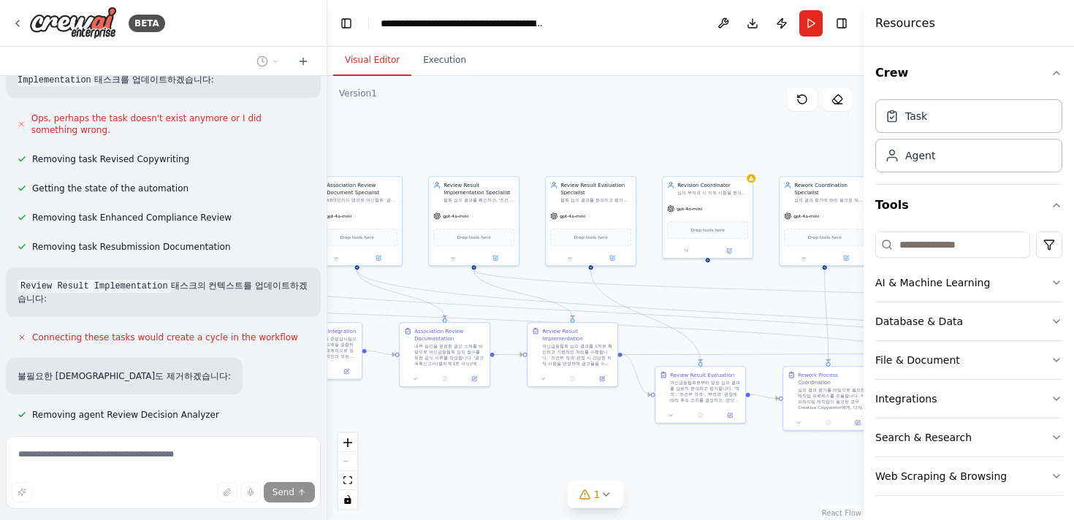
drag, startPoint x: 484, startPoint y: 422, endPoint x: 716, endPoint y: 476, distance: 237.8
click at [716, 476] on div ".deletable-edge-delete-btn { width: 20px; height: 20px; border: 0px solid #ffff…" at bounding box center [595, 298] width 536 height 444
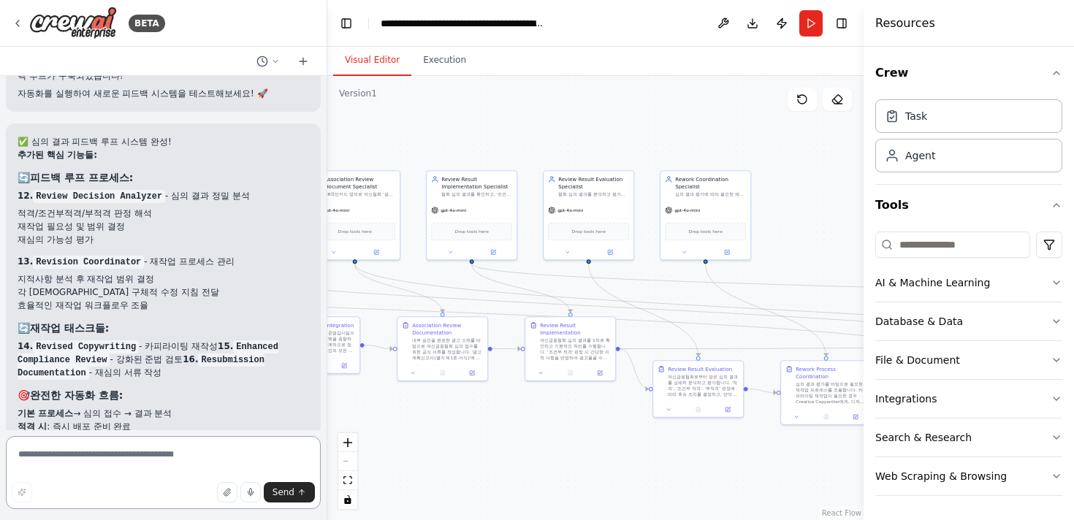
scroll to position [6945, 0]
drag, startPoint x: 802, startPoint y: 261, endPoint x: 878, endPoint y: 238, distance: 79.5
click at [874, 239] on div "BETA KB국민카드 마케팅 캠페인의 효율성과 규정 준수율을 극대화하기 위해 설계되었으며, 마케팅 문구 기획부터 여신금융협회 심의 접수까지의 …" at bounding box center [537, 260] width 1074 height 520
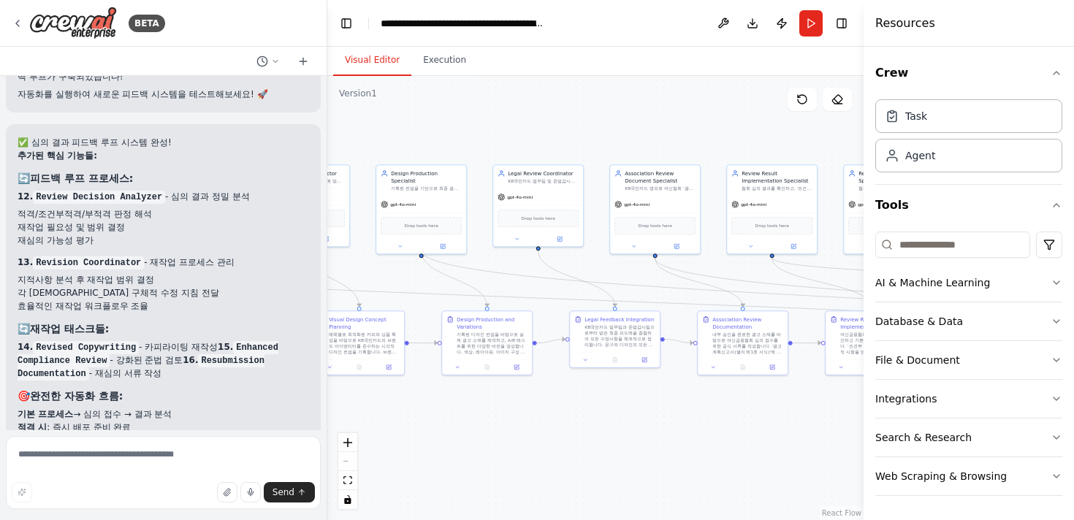
drag, startPoint x: 585, startPoint y: 246, endPoint x: 812, endPoint y: 262, distance: 227.9
click at [813, 262] on div ".deletable-edge-delete-btn { width: 20px; height: 20px; border: 0px solid #ffff…" at bounding box center [595, 298] width 536 height 444
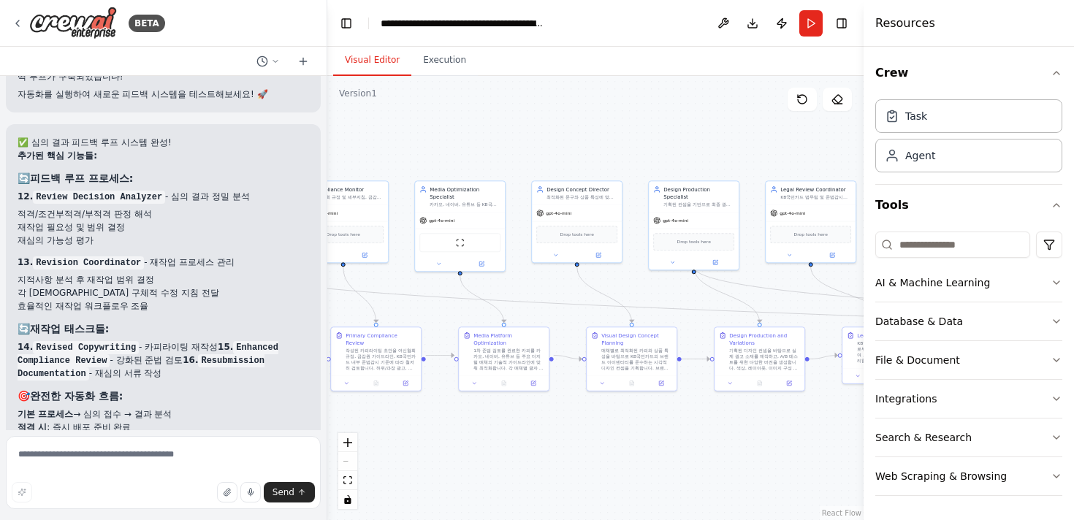
drag, startPoint x: 532, startPoint y: 270, endPoint x: 805, endPoint y: 286, distance: 273.1
click at [805, 286] on div ".deletable-edge-delete-btn { width: 20px; height: 20px; border: 0px solid #ffff…" at bounding box center [595, 298] width 536 height 444
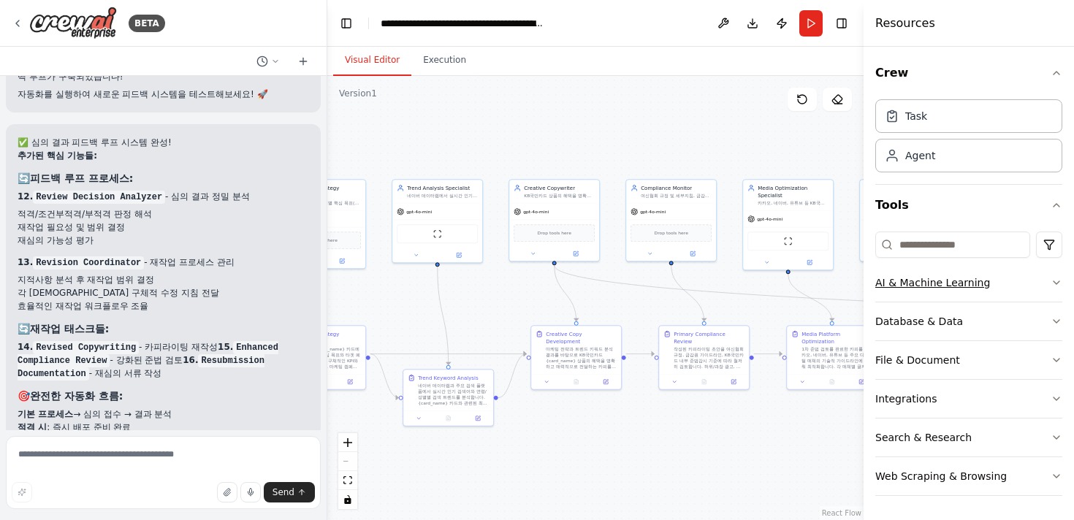
drag, startPoint x: 548, startPoint y: 281, endPoint x: 878, endPoint y: 280, distance: 329.6
click at [879, 280] on div "BETA KB국민카드 마케팅 캠페인의 효율성과 규정 준수율을 극대화하기 위해 설계되었으며, 마케팅 문구 기획부터 여신금융협회 심의 접수까지의 …" at bounding box center [537, 260] width 1074 height 520
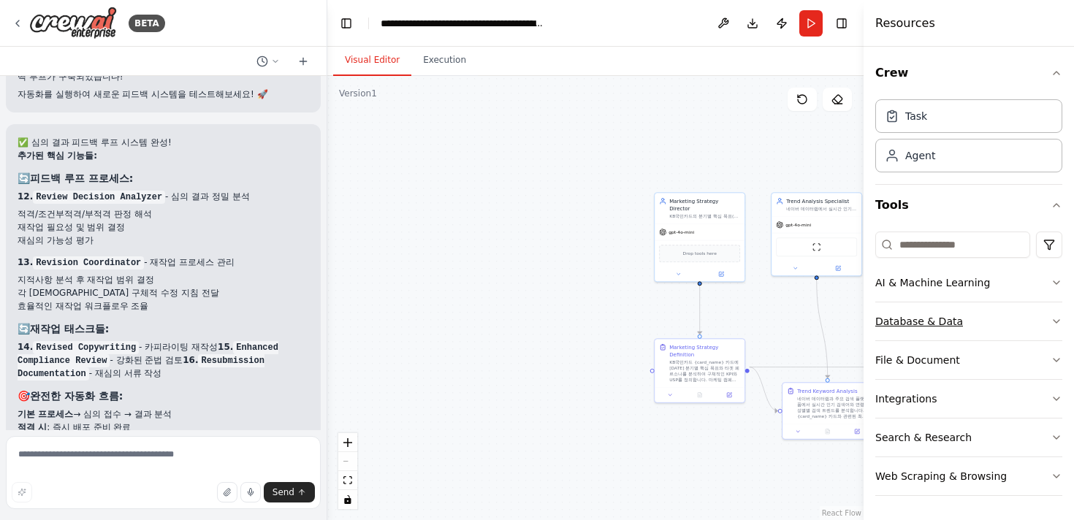
drag, startPoint x: 571, startPoint y: 292, endPoint x: 947, endPoint y: 304, distance: 375.9
click at [913, 304] on div "BETA KB국민카드 마케팅 캠페인의 효율성과 규정 준수율을 극대화하기 위해 설계되었으며, 마케팅 문구 기획부터 여신금융협회 심의 접수까지의 …" at bounding box center [537, 260] width 1074 height 520
drag, startPoint x: 1051, startPoint y: 70, endPoint x: 732, endPoint y: 94, distance: 319.5
click at [729, 94] on div "BETA KB국민카드 마케팅 캠페인의 효율성과 규정 준수율을 극대화하기 위해 설계되었으며, 마케팅 문구 기획부터 여신금융협회 심의 접수까지의 …" at bounding box center [537, 260] width 1074 height 520
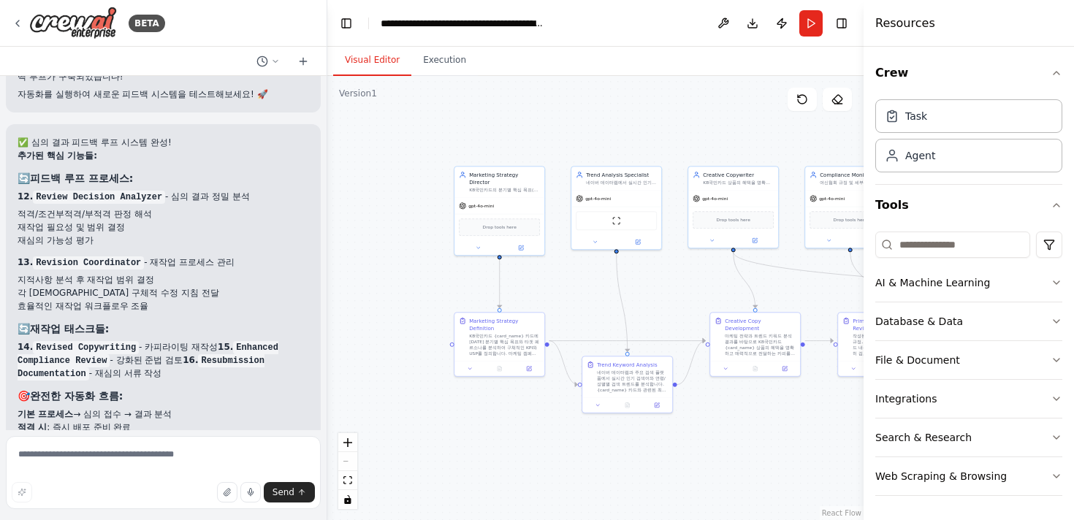
drag, startPoint x: 717, startPoint y: 141, endPoint x: 517, endPoint y: 112, distance: 201.7
click at [517, 113] on div ".deletable-edge-delete-btn { width: 20px; height: 20px; border: 0px solid #ffff…" at bounding box center [595, 298] width 536 height 444
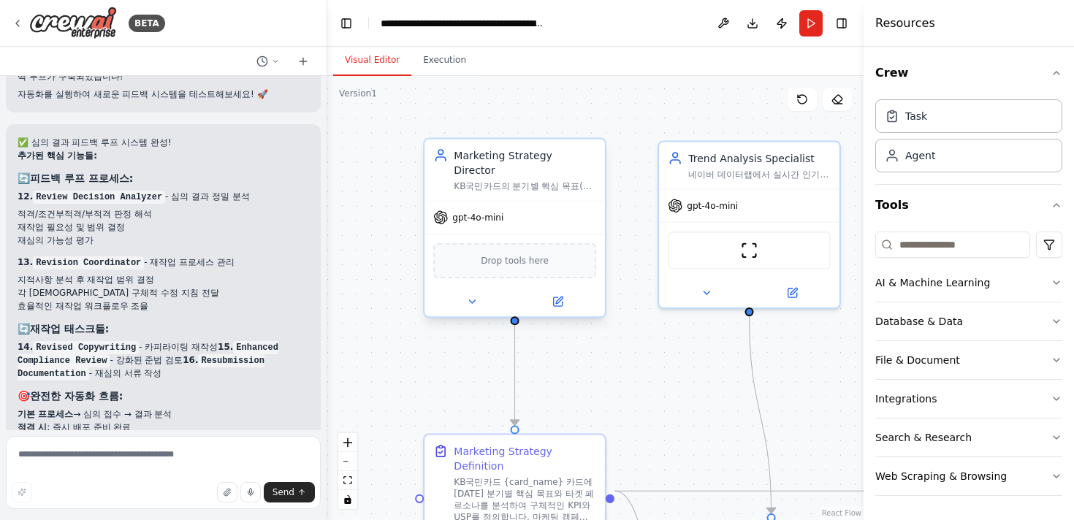
click at [544, 181] on div "KB국민카드의 분기별 핵심 목표(예: 신규 카드 발급 {target_percentage}% 증가)와 타겟 페르소나(예: '{card_name}…" at bounding box center [525, 187] width 143 height 12
click at [533, 202] on div "gpt-4o-mini" at bounding box center [515, 218] width 181 height 32
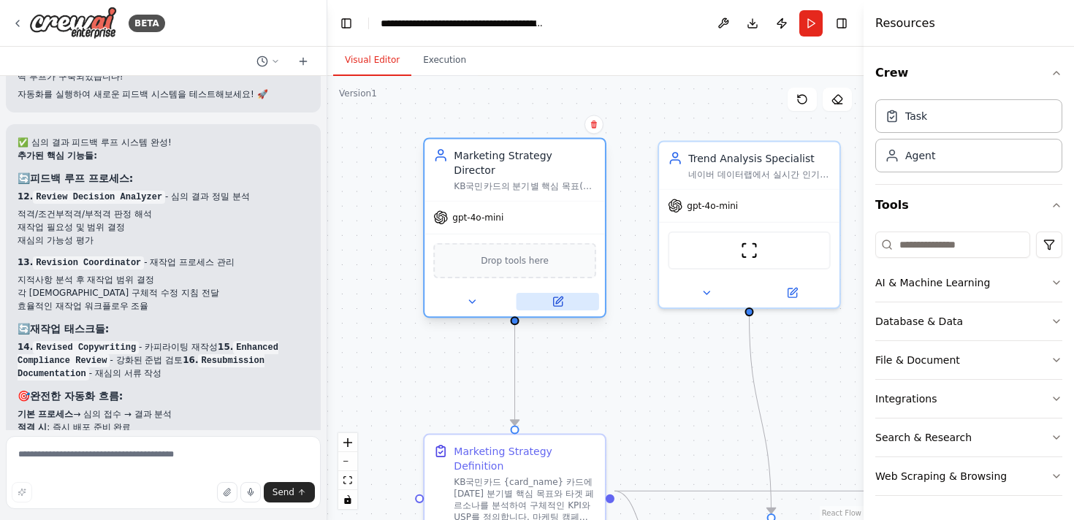
click at [558, 297] on icon at bounding box center [557, 301] width 9 height 9
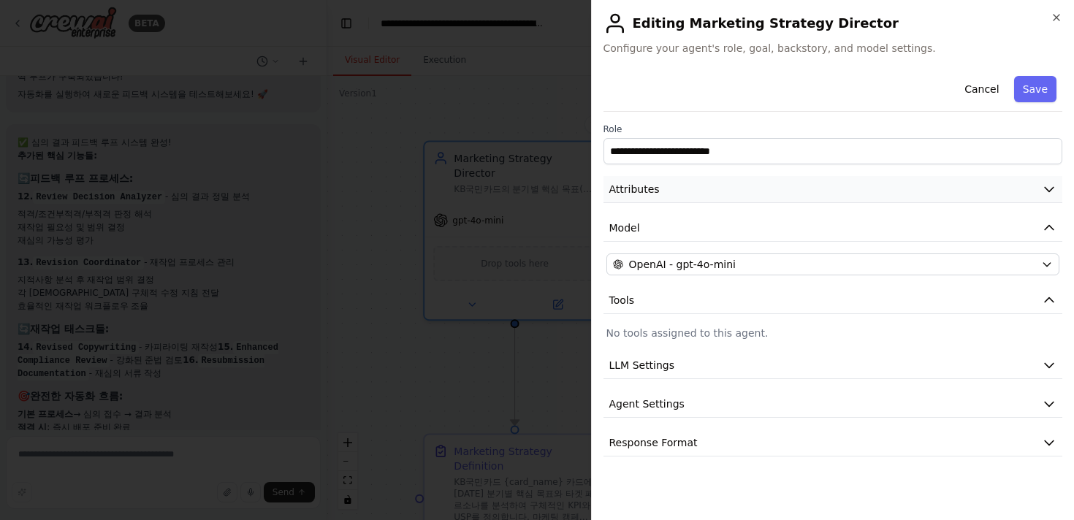
click at [780, 192] on button "Attributes" at bounding box center [834, 189] width 460 height 27
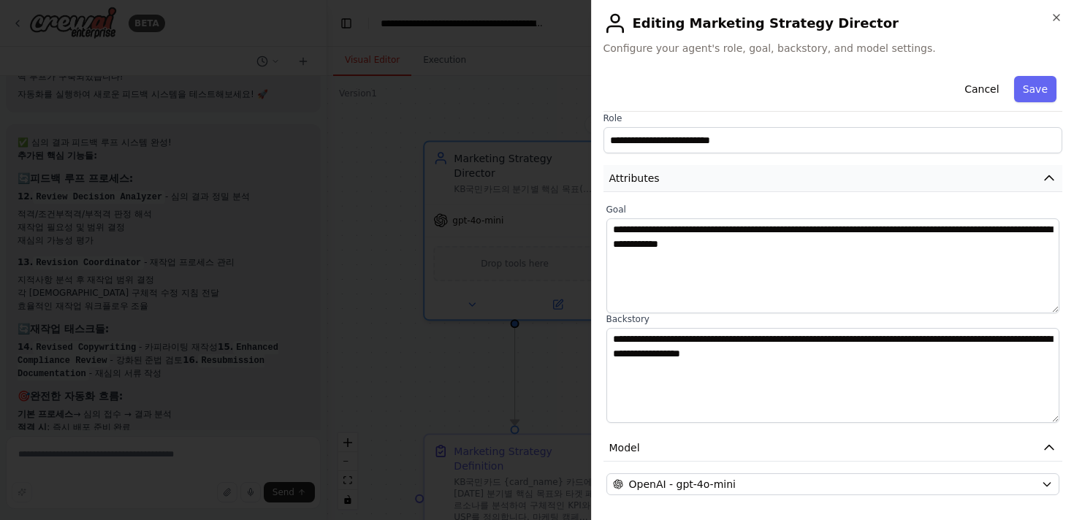
scroll to position [12, 0]
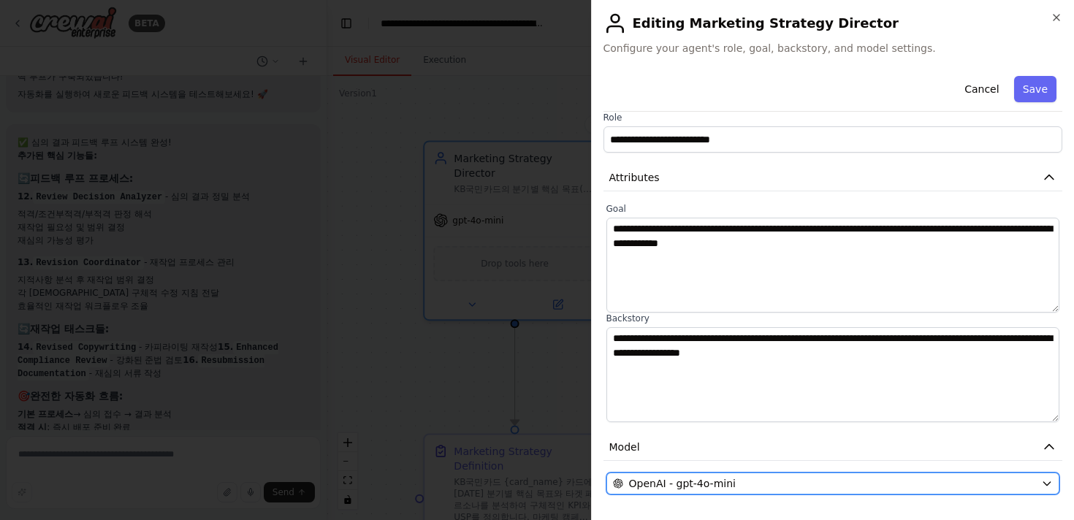
click at [640, 481] on span "OpenAI - gpt-4o-mini" at bounding box center [682, 484] width 107 height 15
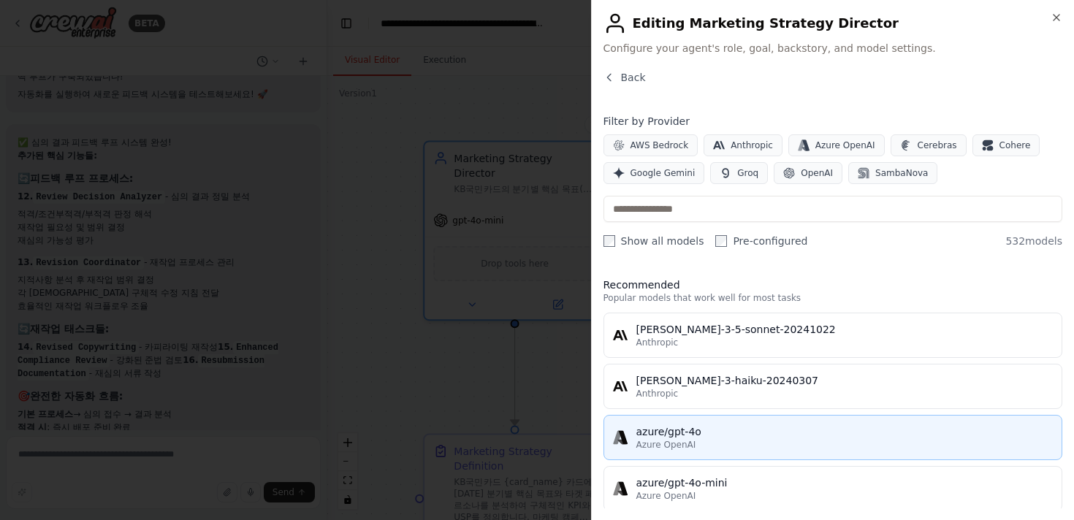
scroll to position [95, 0]
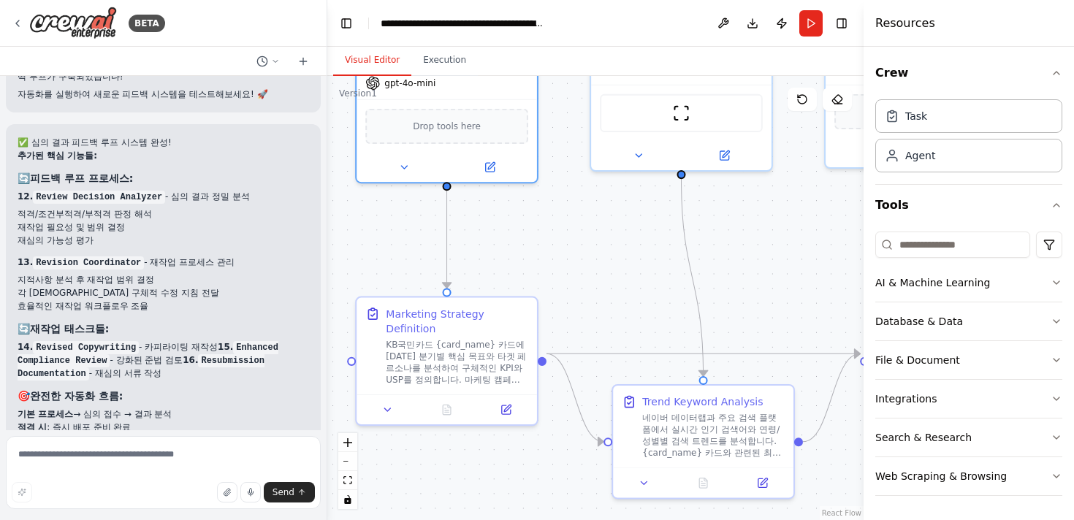
drag, startPoint x: 585, startPoint y: 327, endPoint x: 520, endPoint y: 189, distance: 153.7
click at [520, 189] on div ".deletable-edge-delete-btn { width: 20px; height: 20px; border: 0px solid #ffff…" at bounding box center [595, 298] width 536 height 444
click at [131, 454] on textarea at bounding box center [163, 472] width 315 height 73
type textarea "*"
click at [199, 466] on textarea "**********" at bounding box center [163, 472] width 315 height 73
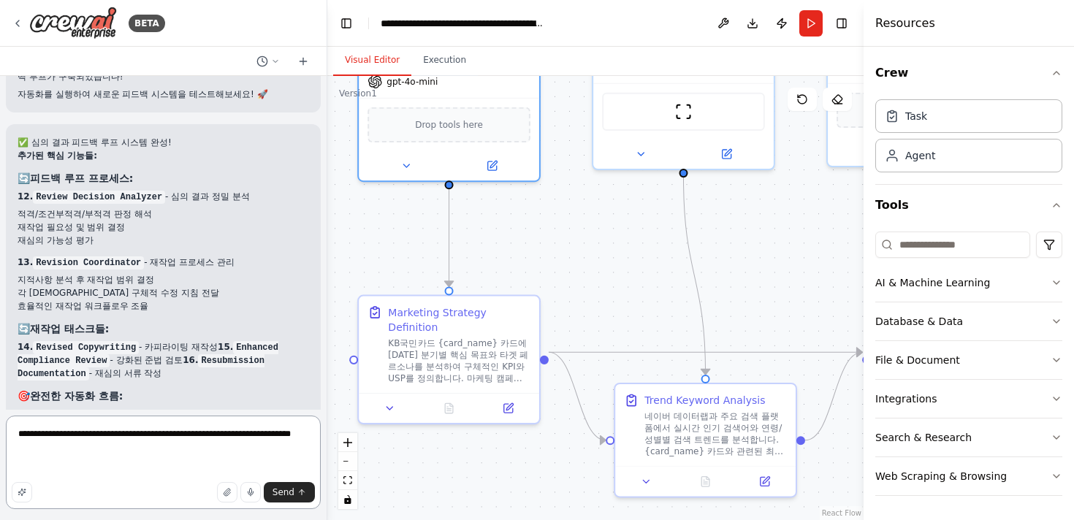
click at [186, 465] on textarea "**********" at bounding box center [163, 463] width 315 height 94
paste textarea "**********"
type textarea "**********"
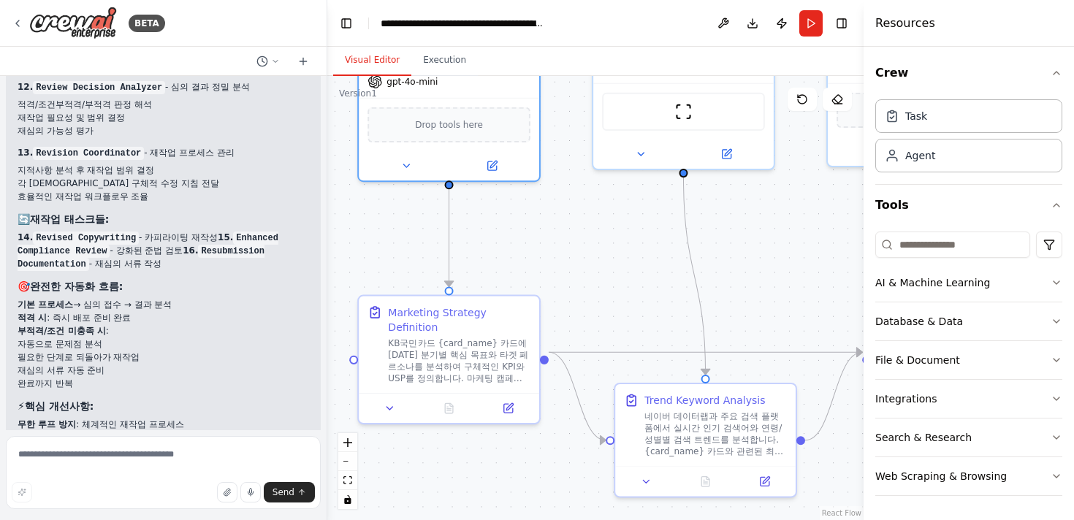
scroll to position [7837, 0]
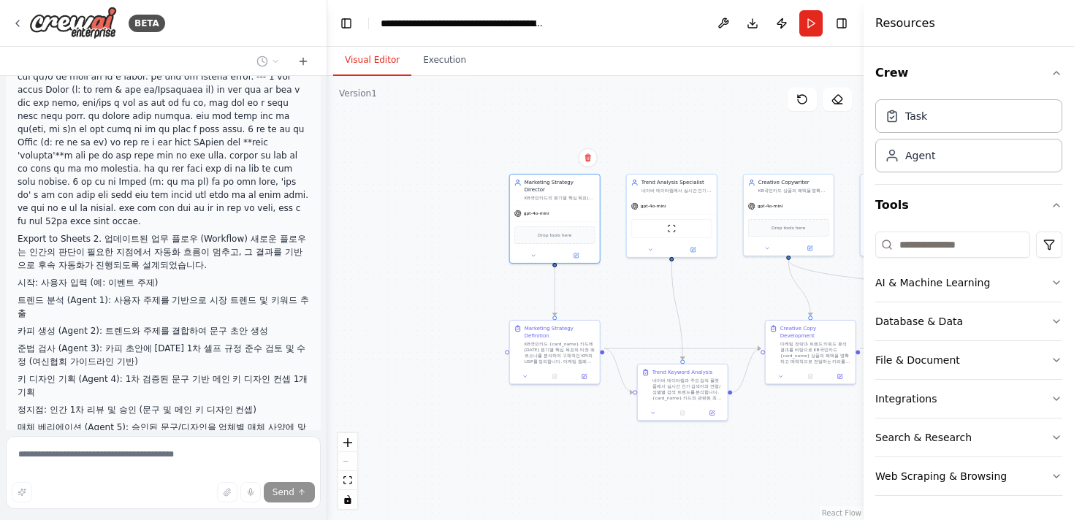
drag, startPoint x: 739, startPoint y: 290, endPoint x: 676, endPoint y: 289, distance: 62.9
click at [677, 289] on div ".deletable-edge-delete-btn { width: 20px; height: 20px; border: 0px solid #ffff…" at bounding box center [595, 298] width 536 height 444
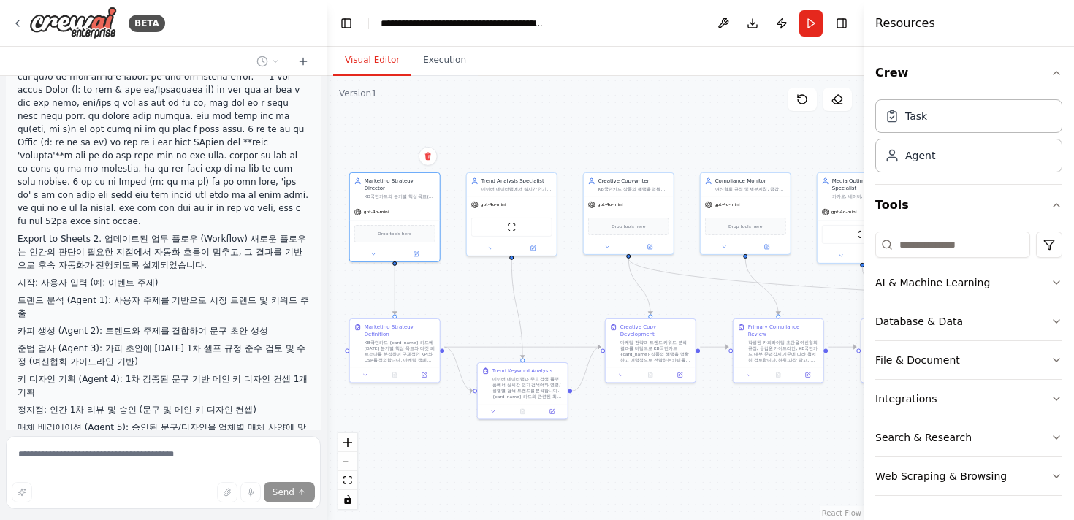
drag, startPoint x: 676, startPoint y: 289, endPoint x: 577, endPoint y: 287, distance: 99.4
click at [577, 287] on div ".deletable-edge-delete-btn { width: 20px; height: 20px; border: 0px solid #ffff…" at bounding box center [595, 298] width 536 height 444
click at [835, 26] on button "Toggle Right Sidebar" at bounding box center [842, 23] width 20 height 20
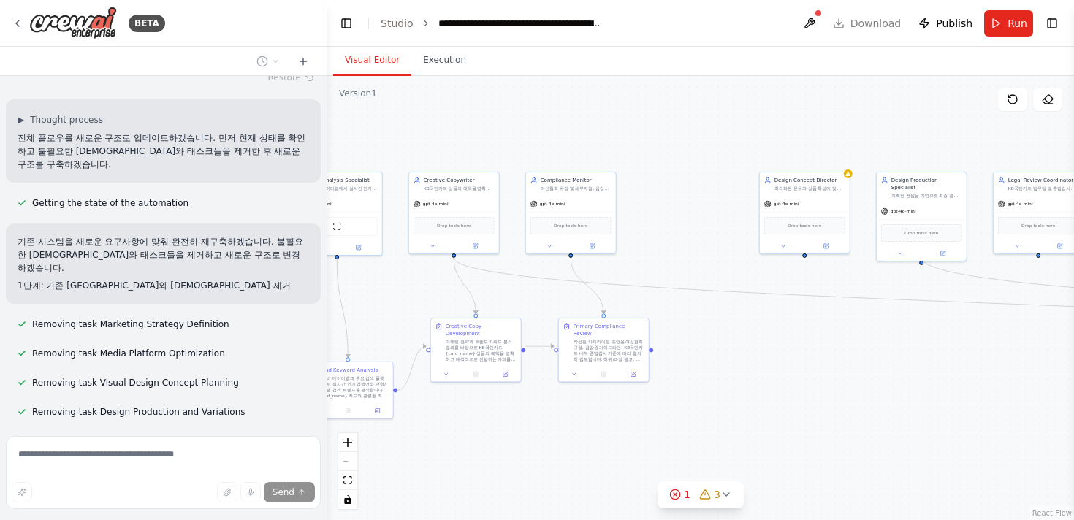
scroll to position [8309, 0]
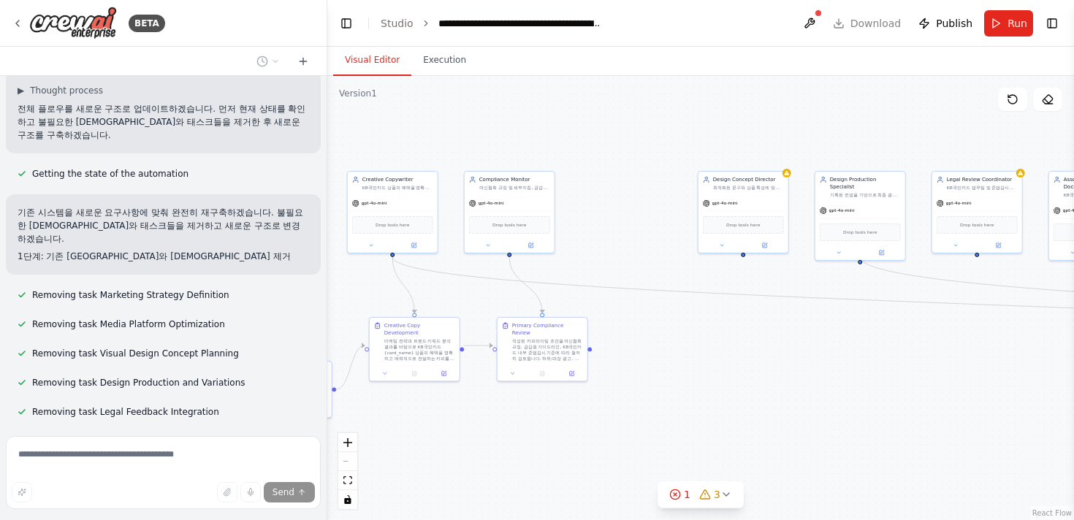
drag, startPoint x: 964, startPoint y: 335, endPoint x: 728, endPoint y: 335, distance: 236.1
click at [728, 335] on div ".deletable-edge-delete-btn { width: 20px; height: 20px; border: 0px solid #ffff…" at bounding box center [700, 298] width 747 height 444
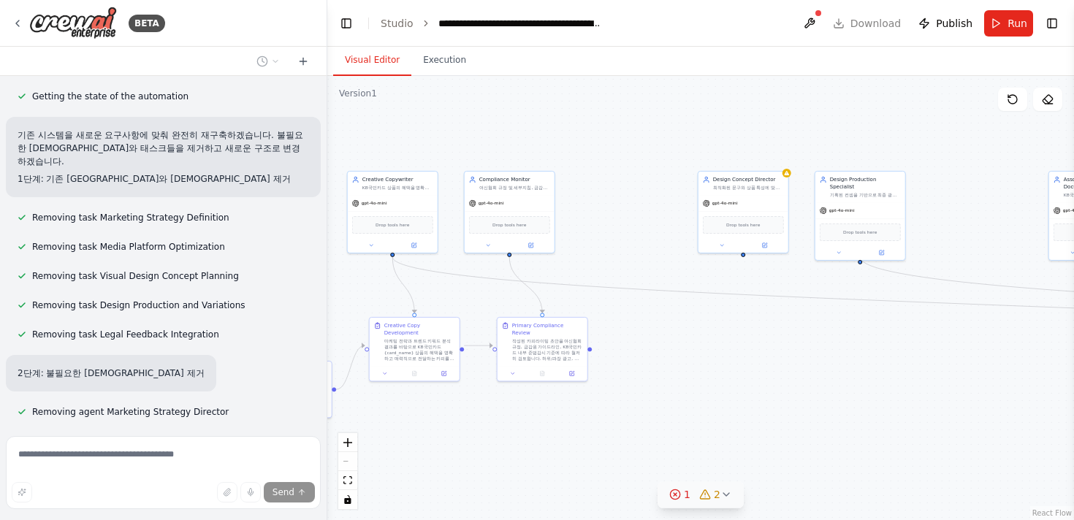
click at [724, 494] on icon at bounding box center [727, 495] width 12 height 12
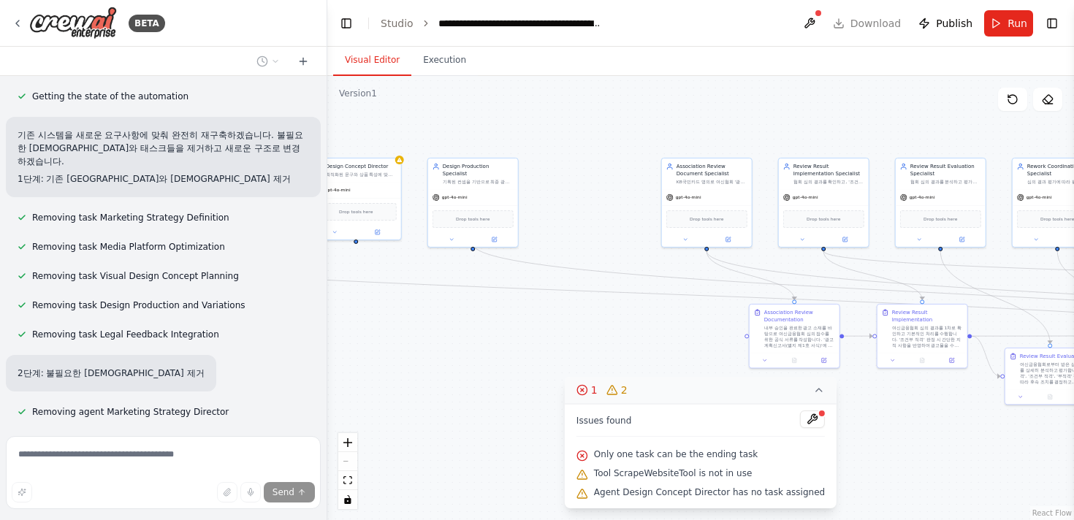
drag, startPoint x: 968, startPoint y: 321, endPoint x: 577, endPoint y: 303, distance: 392.2
click at [577, 303] on div ".deletable-edge-delete-btn { width: 20px; height: 20px; border: 0px solid #ffff…" at bounding box center [700, 298] width 747 height 444
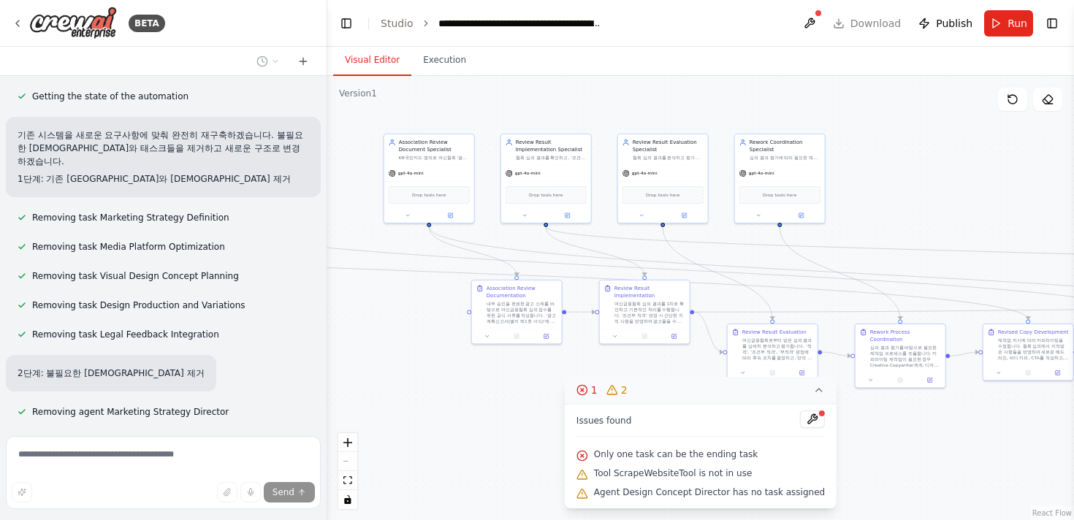
drag, startPoint x: 647, startPoint y: 341, endPoint x: 373, endPoint y: 322, distance: 274.1
click at [373, 322] on div ".deletable-edge-delete-btn { width: 20px; height: 20px; border: 0px solid #ffff…" at bounding box center [700, 298] width 747 height 444
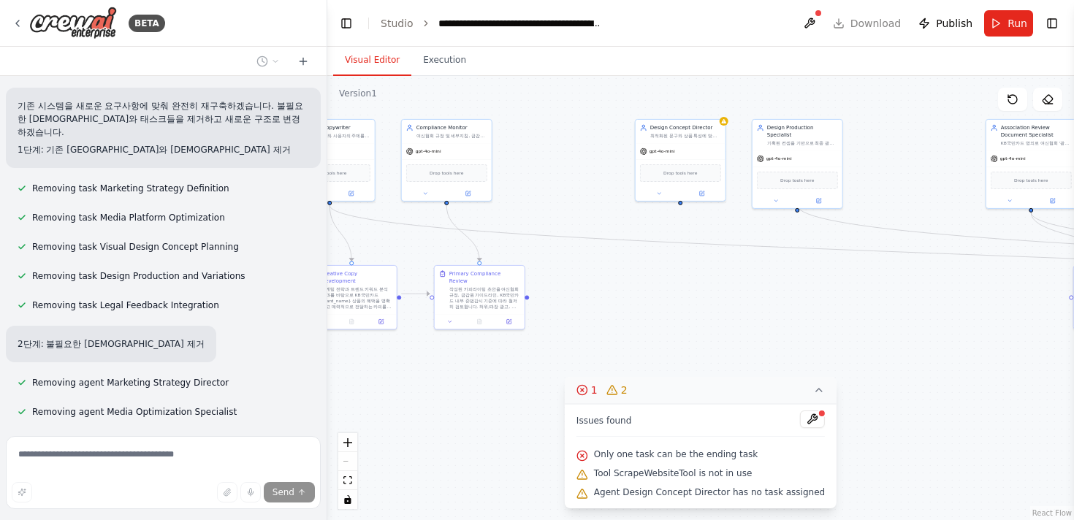
drag, startPoint x: 390, startPoint y: 330, endPoint x: 994, endPoint y: 315, distance: 603.9
click at [913, 315] on div ".deletable-edge-delete-btn { width: 20px; height: 20px; border: 0px solid #ffff…" at bounding box center [700, 298] width 747 height 444
drag, startPoint x: 800, startPoint y: 251, endPoint x: 1028, endPoint y: 332, distance: 242.7
click at [913, 332] on div ".deletable-edge-delete-btn { width: 20px; height: 20px; border: 0px solid #ffff…" at bounding box center [700, 298] width 747 height 444
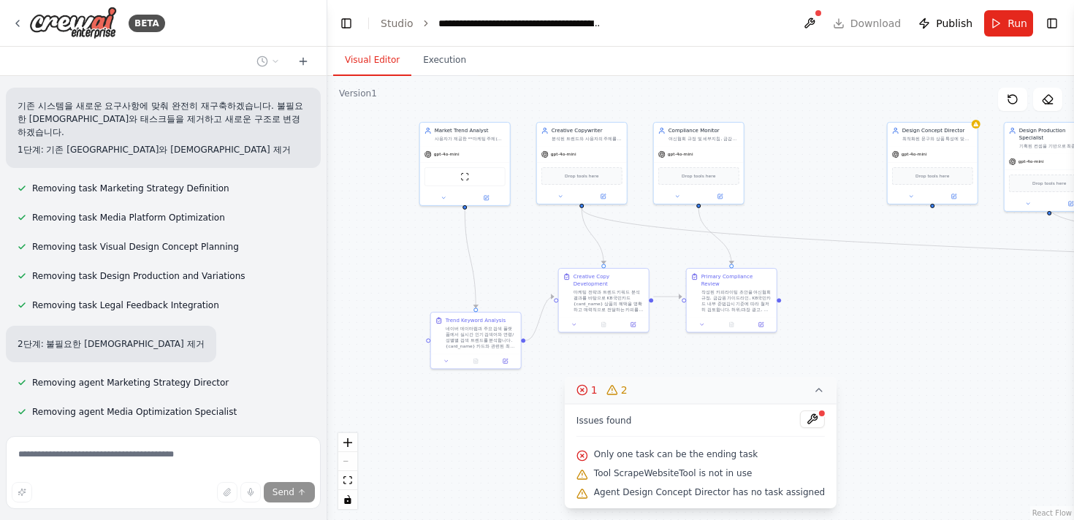
scroll to position [8445, 0]
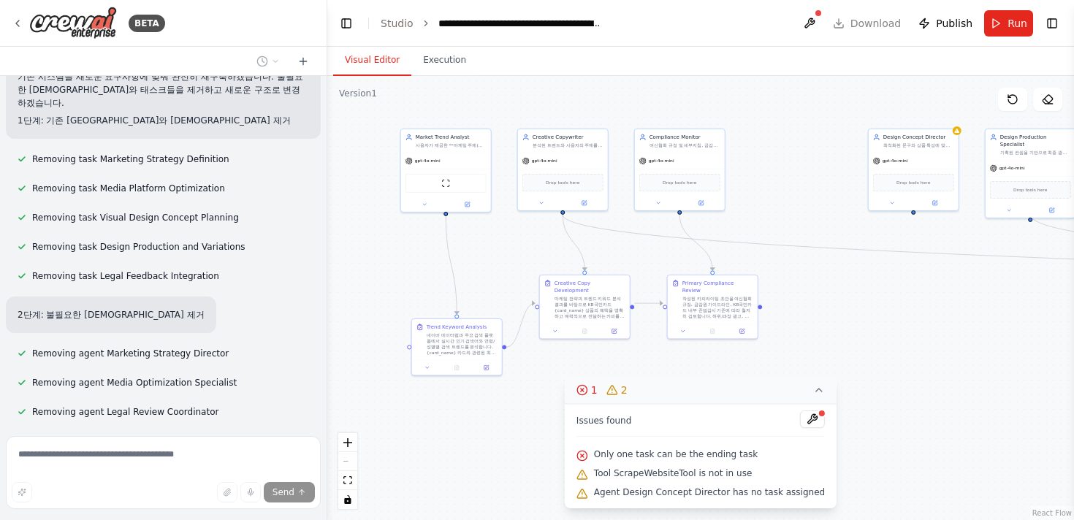
drag, startPoint x: 725, startPoint y: 292, endPoint x: 957, endPoint y: 300, distance: 231.9
click at [913, 301] on div ".deletable-edge-delete-btn { width: 20px; height: 20px; border: 0px solid #ffff…" at bounding box center [700, 298] width 747 height 444
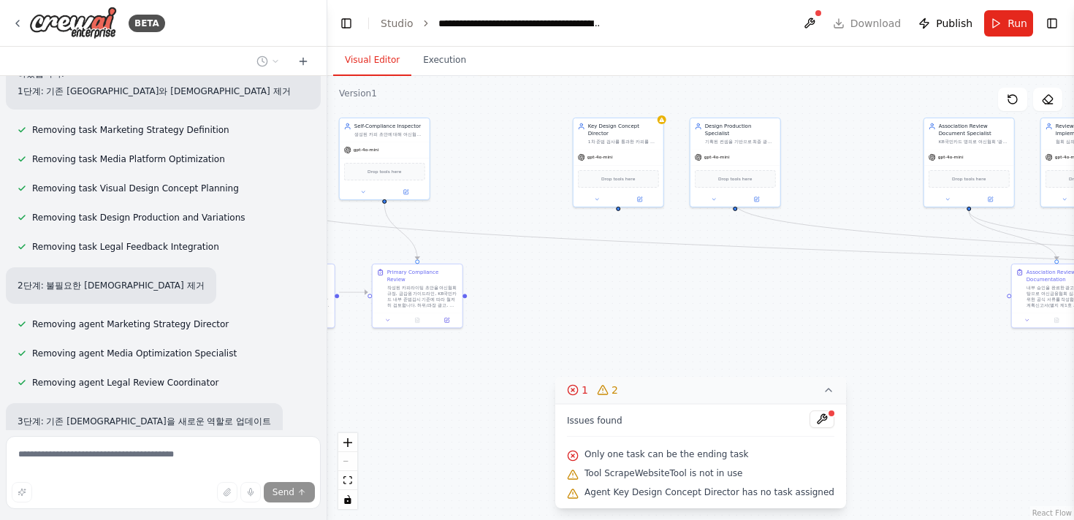
drag, startPoint x: 1056, startPoint y: 310, endPoint x: 721, endPoint y: 289, distance: 335.4
click at [721, 289] on div ".deletable-edge-delete-btn { width: 20px; height: 20px; border: 0px solid #ffff…" at bounding box center [700, 298] width 747 height 444
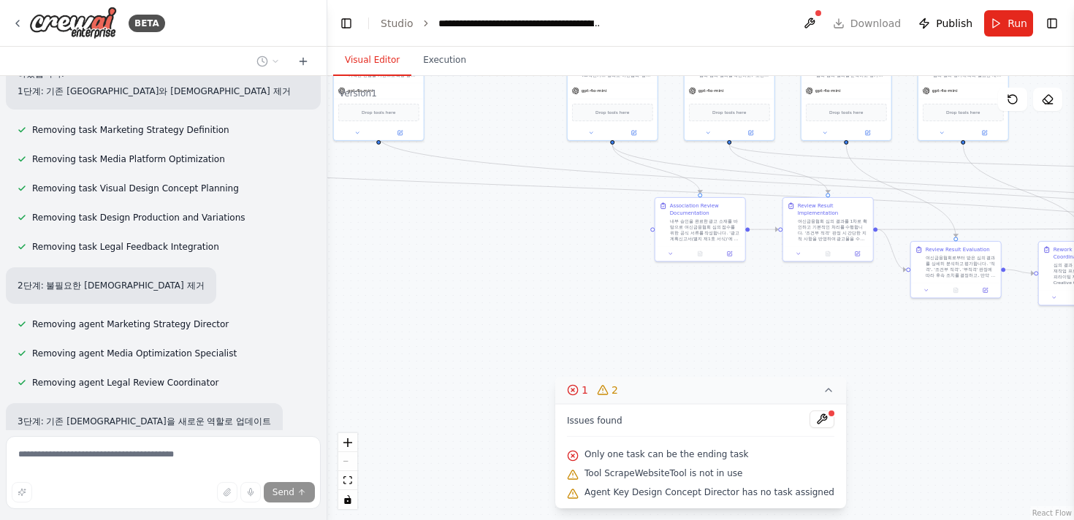
drag, startPoint x: 1002, startPoint y: 450, endPoint x: 679, endPoint y: 387, distance: 329.3
click at [679, 387] on div "Version 1 Show Tools Hide Agents .deletable-edge-delete-btn { width: 20px; heig…" at bounding box center [700, 298] width 747 height 444
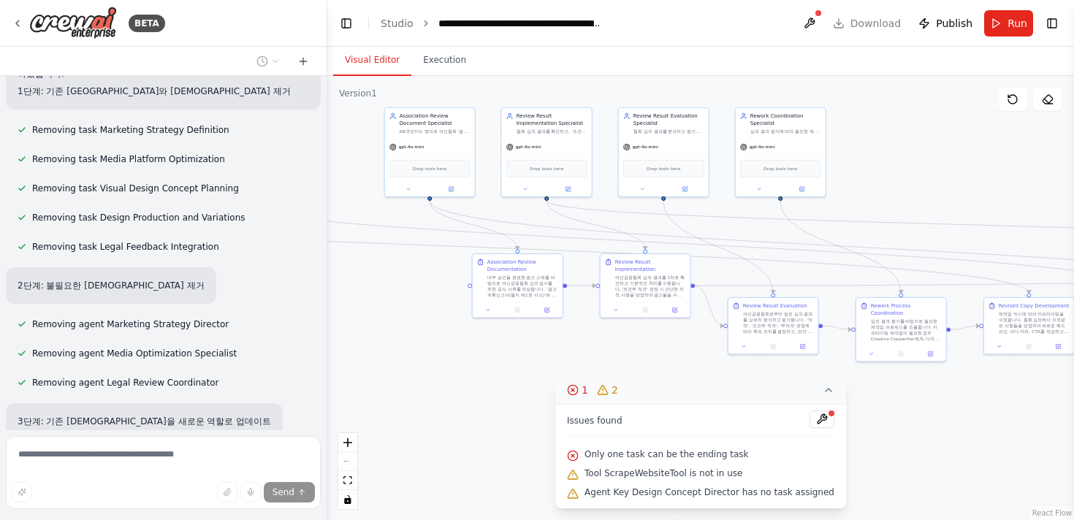
drag, startPoint x: 792, startPoint y: 336, endPoint x: 615, endPoint y: 398, distance: 187.5
click at [615, 398] on div "Version 1 Show Tools Hide Agents .deletable-edge-delete-btn { width: 20px; heig…" at bounding box center [700, 298] width 747 height 444
click at [172, 481] on div "Updating agent Creative Copywriter" at bounding box center [120, 490] width 229 height 18
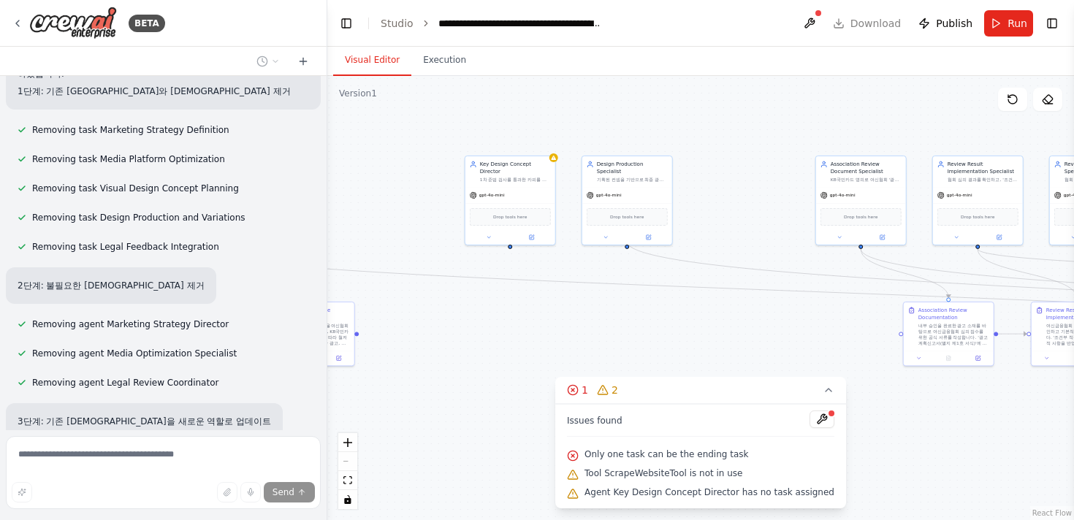
drag, startPoint x: 422, startPoint y: 359, endPoint x: 856, endPoint y: 409, distance: 436.3
click at [857, 410] on div ".deletable-edge-delete-btn { width: 20px; height: 20px; border: 0px solid #ffff…" at bounding box center [700, 298] width 747 height 444
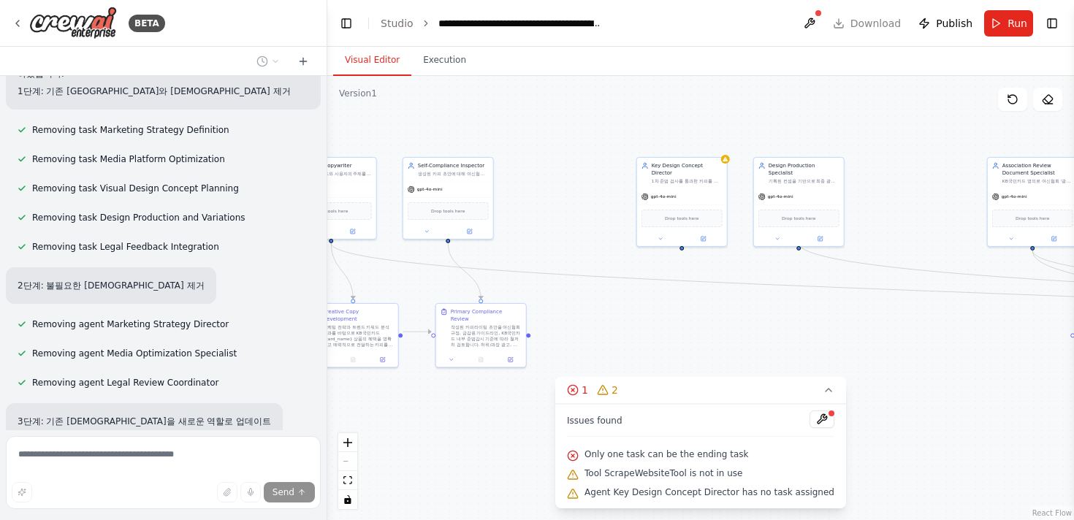
scroll to position [8563, 0]
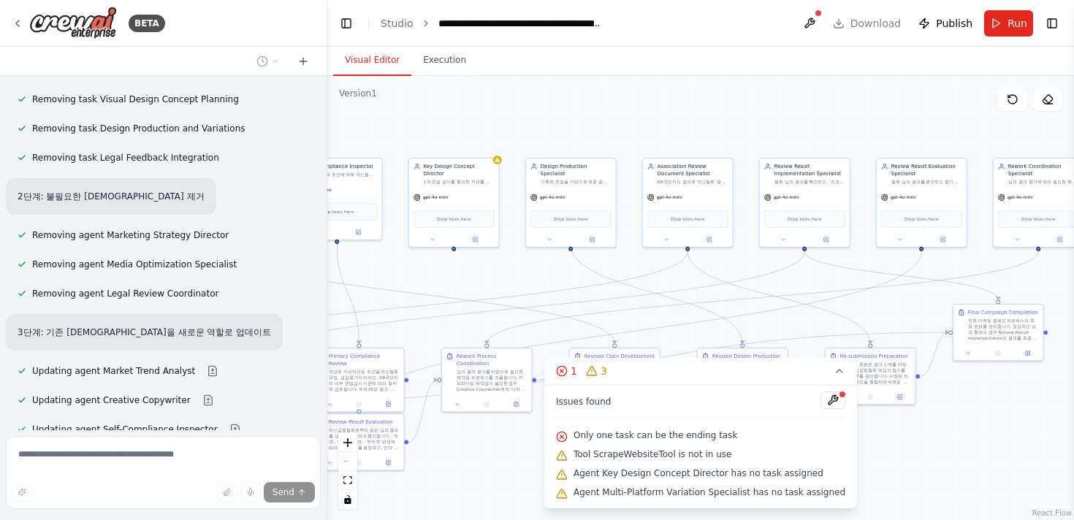
drag, startPoint x: 448, startPoint y: 302, endPoint x: 621, endPoint y: 302, distance: 173.2
click at [622, 302] on div ".deletable-edge-delete-btn { width: 20px; height: 20px; border: 0px solid #ffff…" at bounding box center [700, 298] width 747 height 444
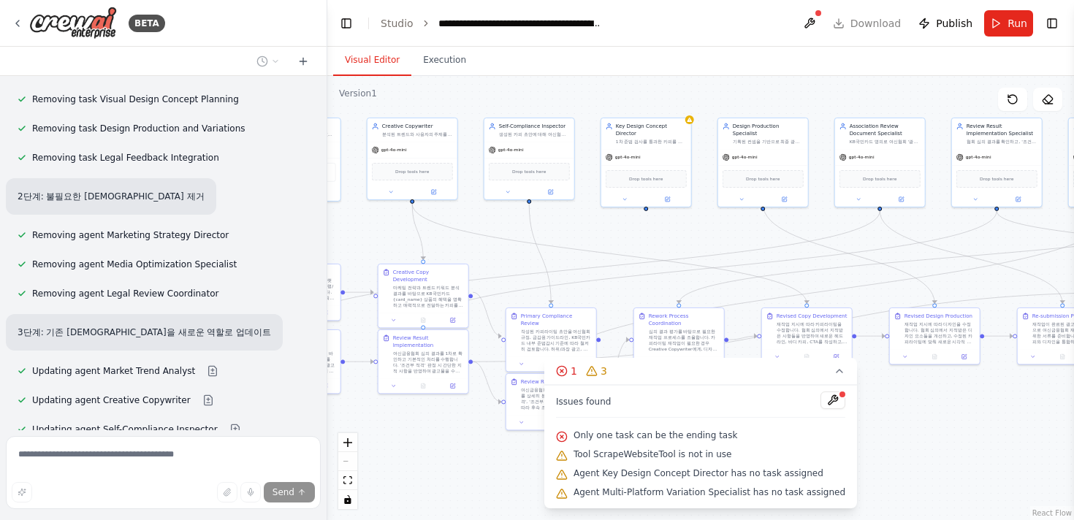
drag, startPoint x: 477, startPoint y: 262, endPoint x: 670, endPoint y: 222, distance: 197.0
click at [670, 222] on div ".deletable-edge-delete-btn { width: 20px; height: 20px; border: 0px solid #ffff…" at bounding box center [700, 298] width 747 height 444
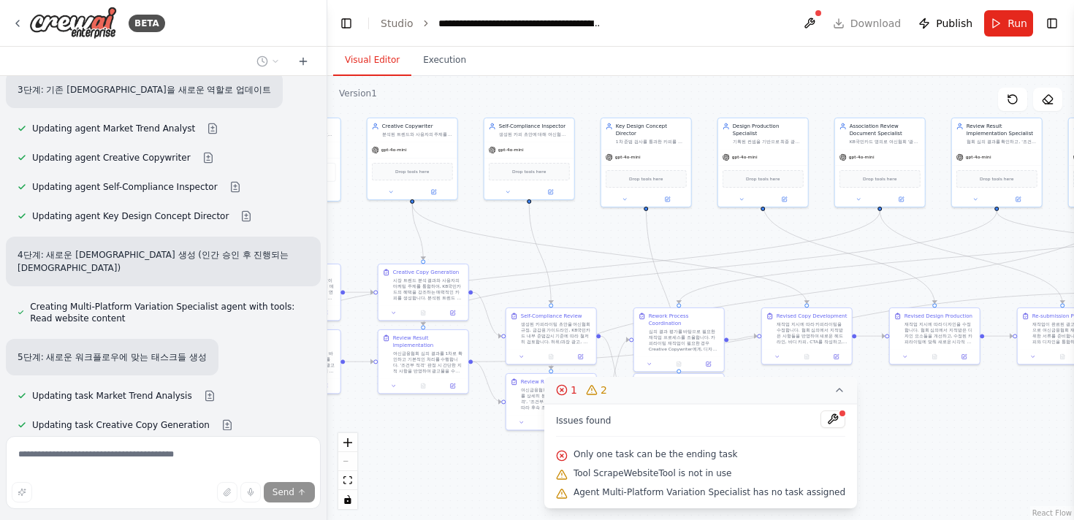
scroll to position [8835, 0]
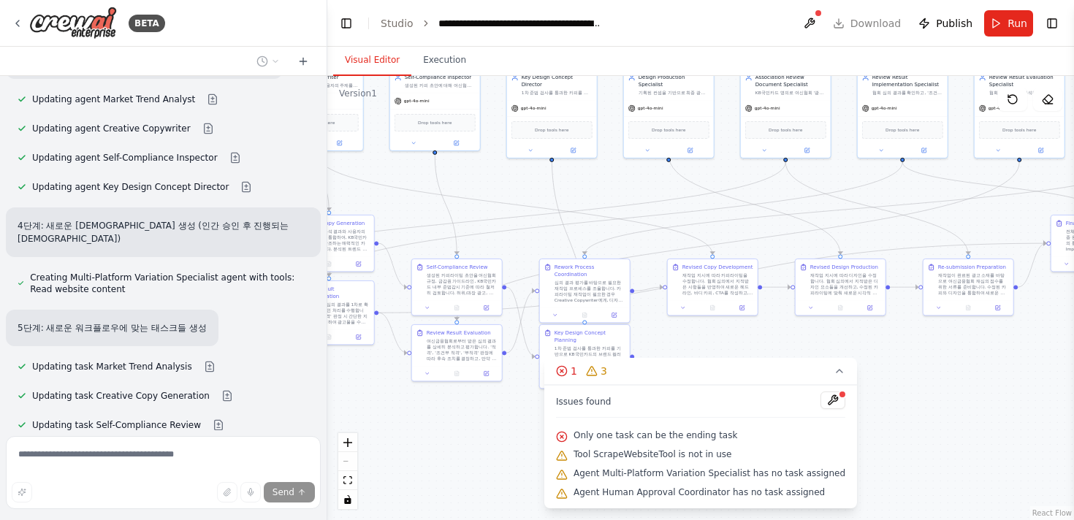
drag, startPoint x: 399, startPoint y: 452, endPoint x: 303, endPoint y: 402, distance: 108.2
click at [303, 402] on div "BETA KB국민카드 마케팅 캠페인의 효율성과 규정 준수율을 극대화하기 위해 설계되었으며, 마케팅 문구 기획부터 여신금융협회 심의 접수까지의 …" at bounding box center [537, 260] width 1074 height 520
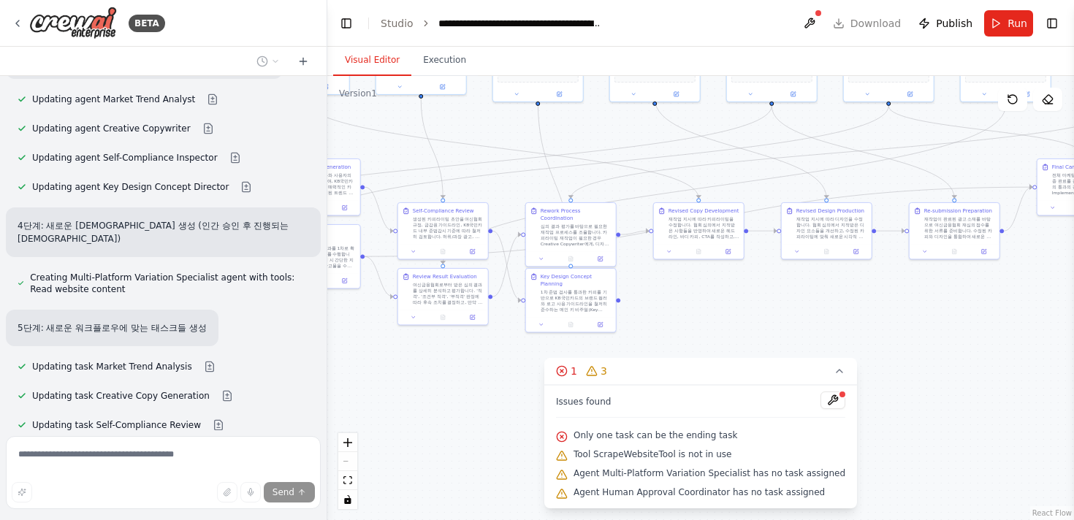
drag, startPoint x: 834, startPoint y: 348, endPoint x: 822, endPoint y: 293, distance: 56.2
click at [822, 293] on div ".deletable-edge-delete-btn { width: 20px; height: 20px; border: 0px solid #ffff…" at bounding box center [700, 298] width 747 height 444
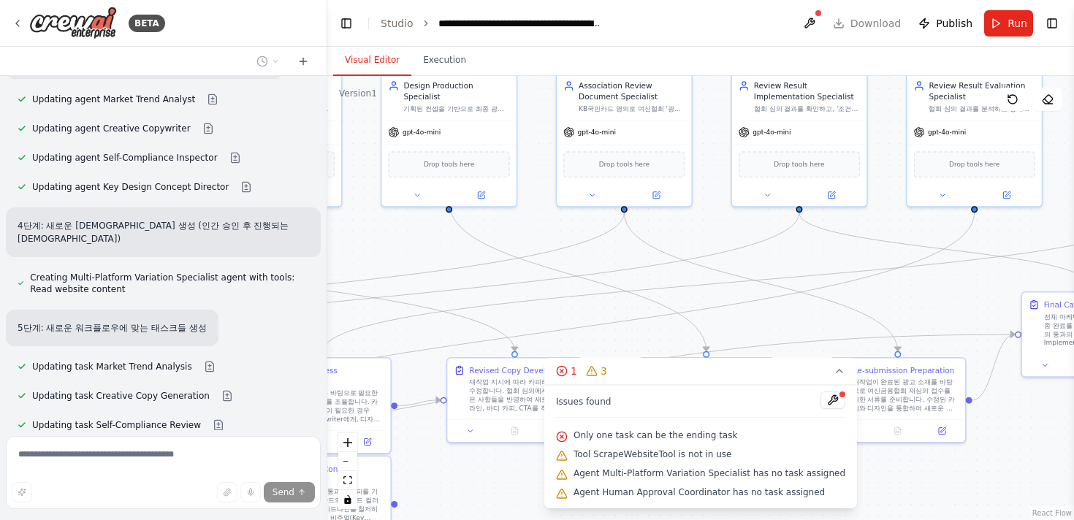
drag, startPoint x: 930, startPoint y: 321, endPoint x: 689, endPoint y: 498, distance: 300.1
click at [689, 498] on div "Version 1 Show Tools Hide Agents .deletable-edge-delete-btn { width: 20px; heig…" at bounding box center [700, 298] width 747 height 444
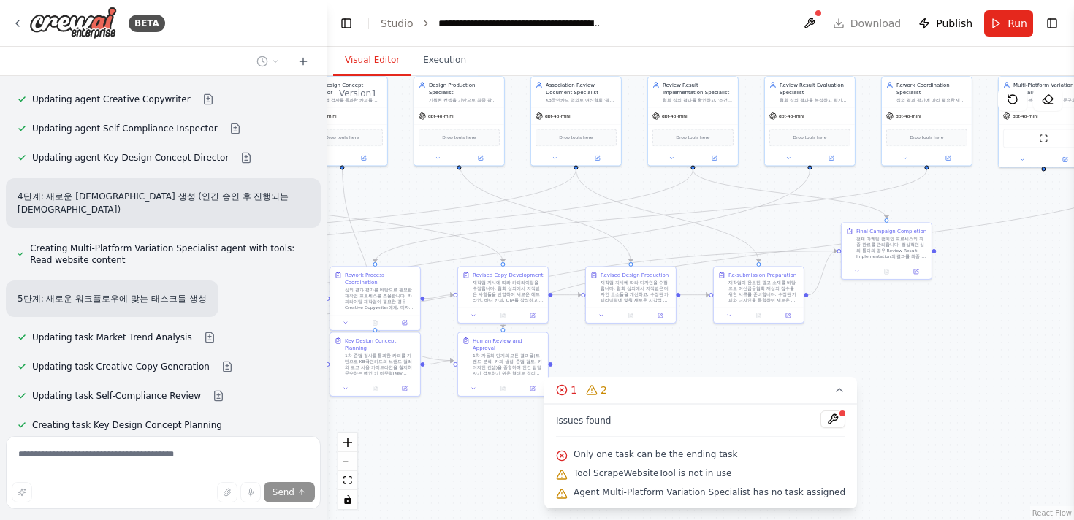
drag, startPoint x: 672, startPoint y: 311, endPoint x: 587, endPoint y: 250, distance: 104.3
click at [587, 250] on div ".deletable-edge-delete-btn { width: 20px; height: 20px; border: 0px solid #ffff…" at bounding box center [700, 298] width 747 height 444
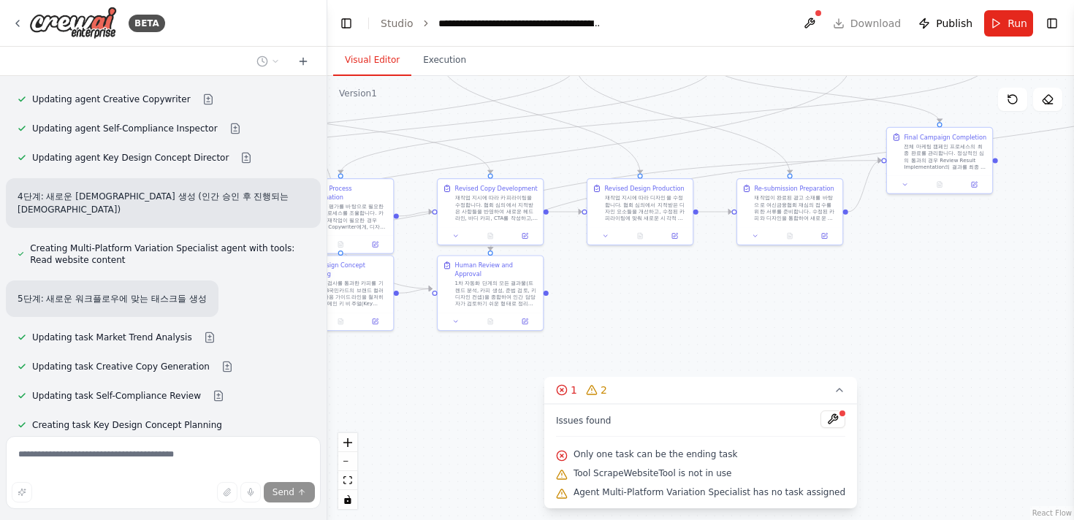
drag, startPoint x: 577, startPoint y: 349, endPoint x: 576, endPoint y: 267, distance: 81.9
click at [577, 267] on div ".deletable-edge-delete-btn { width: 20px; height: 20px; border: 0px solid #ffff…" at bounding box center [700, 298] width 747 height 444
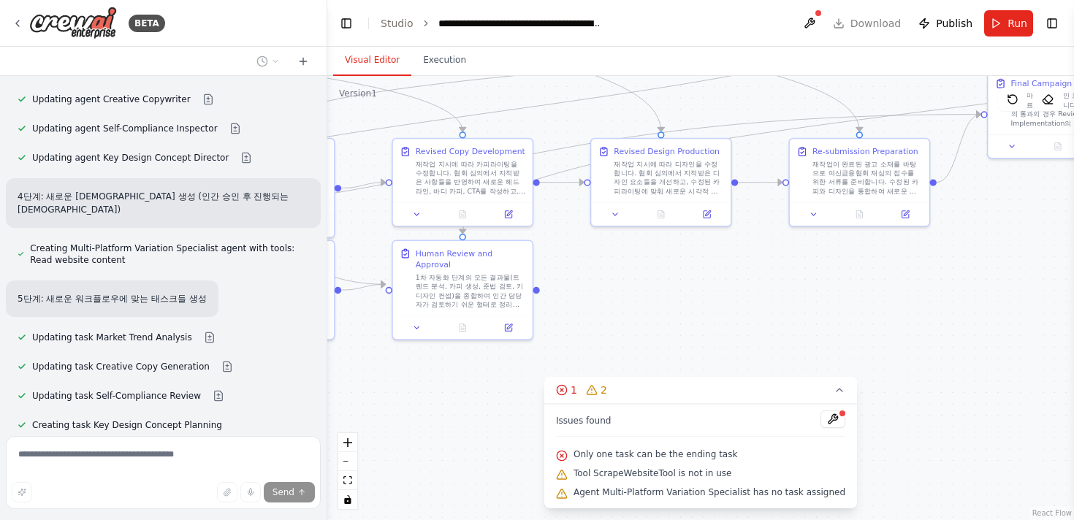
drag, startPoint x: 30, startPoint y: 267, endPoint x: 222, endPoint y: 281, distance: 192.7
click at [222, 446] on div "6단계: 인간 승인 단계를 나타내는 태스크 생성 (이메일 알림)" at bounding box center [137, 464] width 263 height 37
click at [416, 321] on icon at bounding box center [416, 325] width 9 height 9
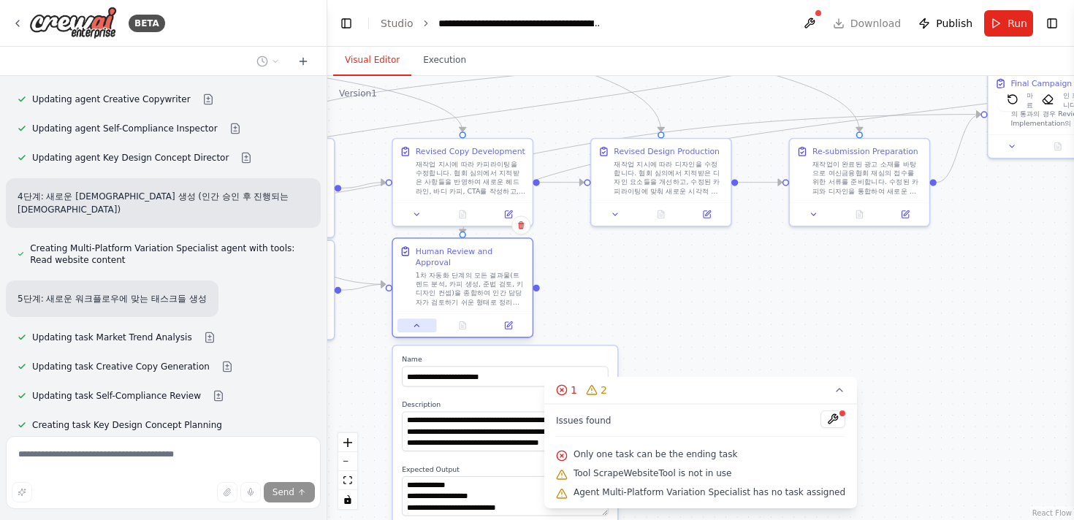
scroll to position [8942, 0]
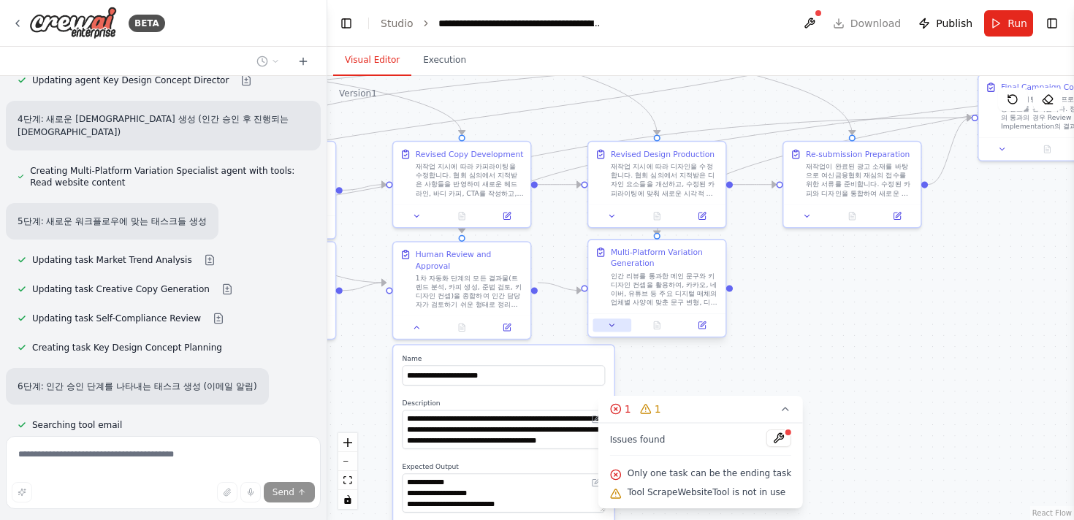
click at [621, 328] on button at bounding box center [612, 325] width 38 height 13
click at [418, 321] on icon at bounding box center [416, 325] width 9 height 9
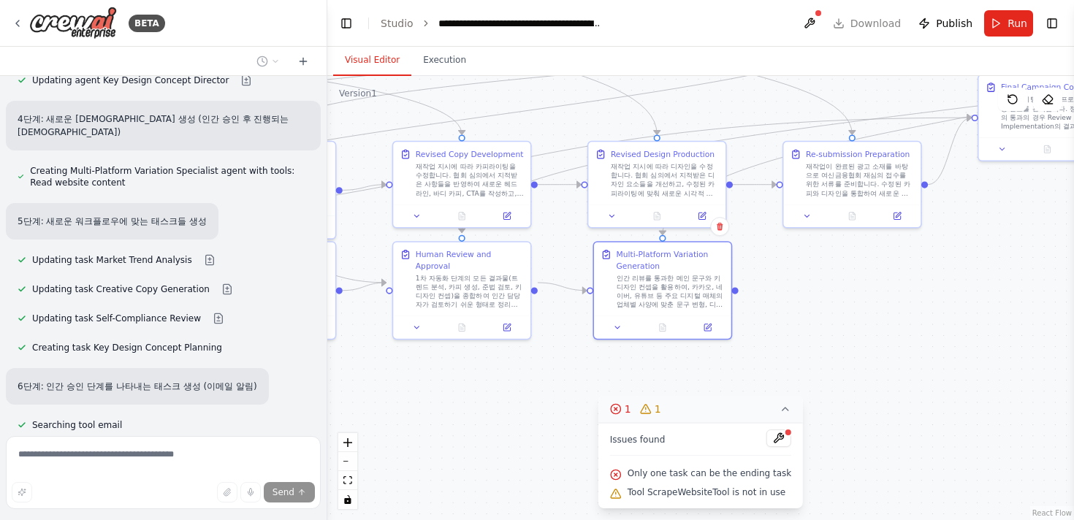
click at [780, 406] on icon at bounding box center [786, 409] width 12 height 12
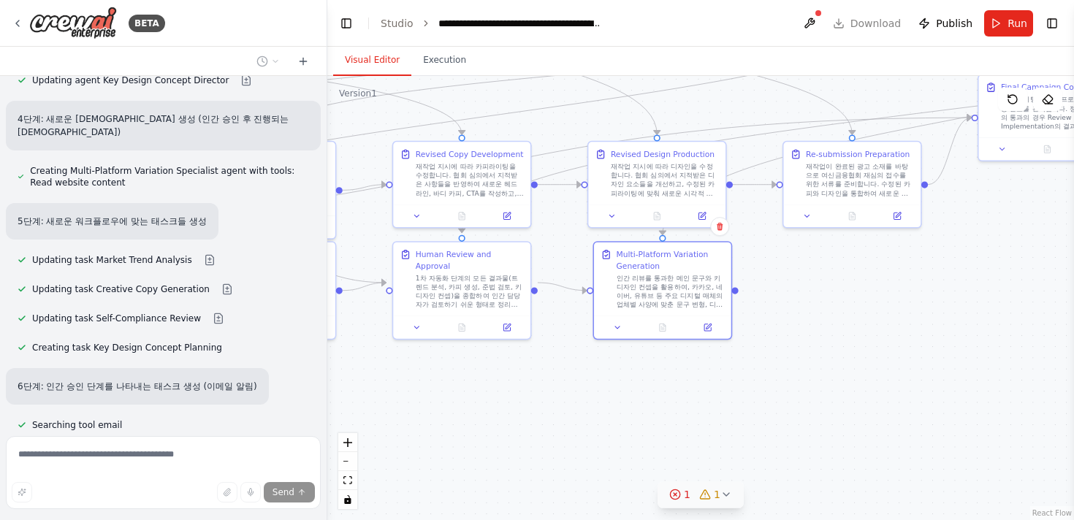
scroll to position [8971, 0]
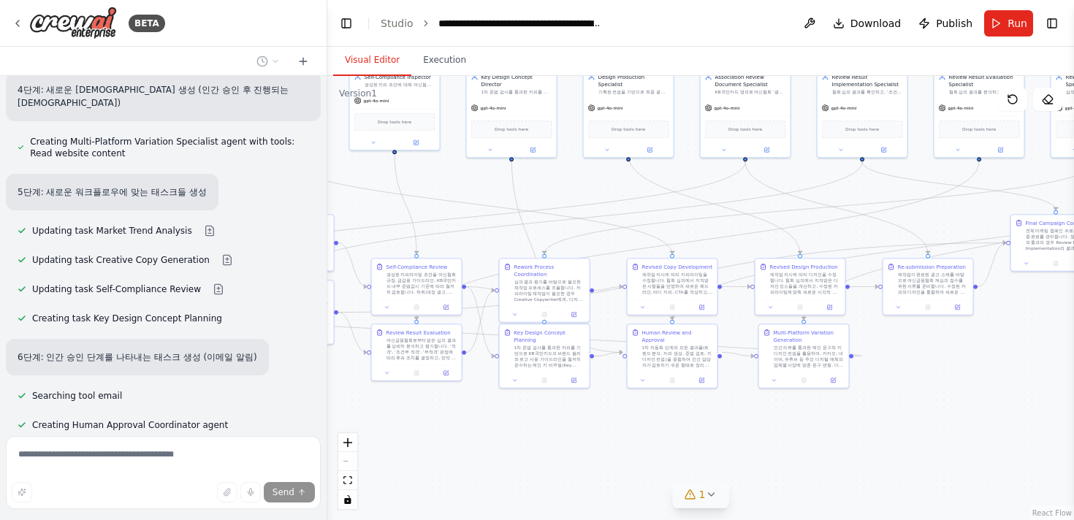
drag, startPoint x: 674, startPoint y: 422, endPoint x: 811, endPoint y: 442, distance: 138.9
click at [811, 442] on div ".deletable-edge-delete-btn { width: 20px; height: 20px; border: 0px solid #ffff…" at bounding box center [700, 298] width 747 height 444
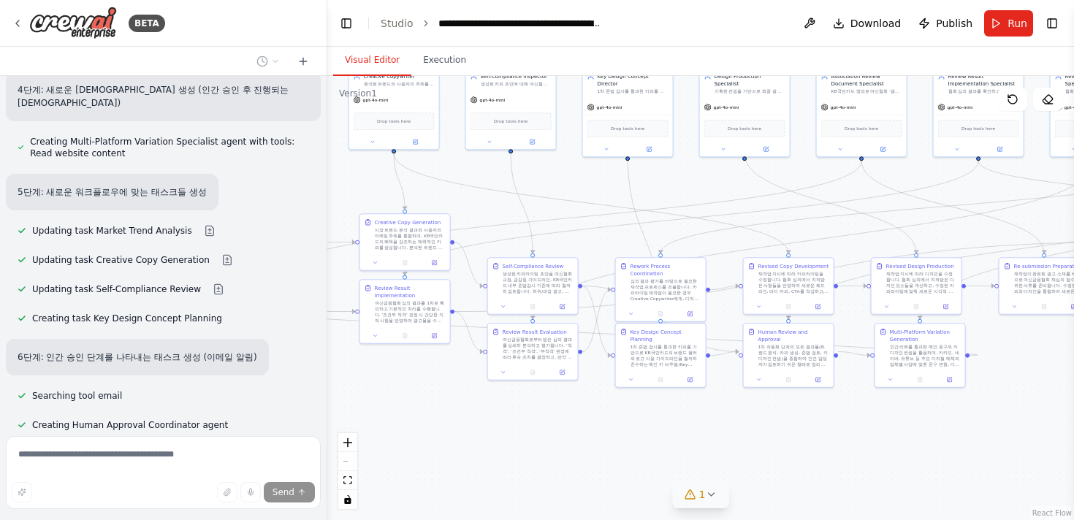
drag, startPoint x: 568, startPoint y: 430, endPoint x: 684, endPoint y: 429, distance: 116.2
click at [684, 429] on div ".deletable-edge-delete-btn { width: 20px; height: 20px; border: 0px solid #ffff…" at bounding box center [700, 298] width 747 height 444
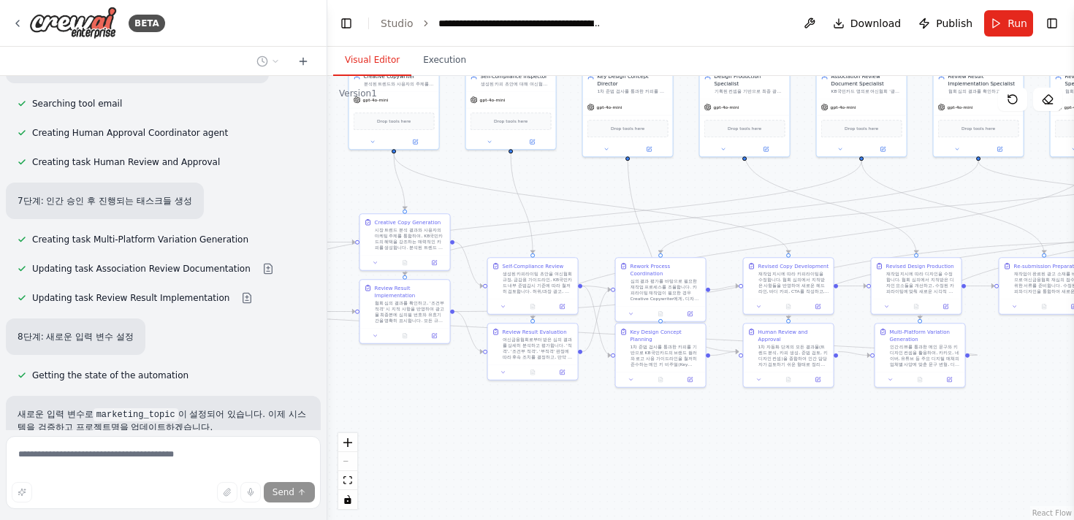
scroll to position [9304, 0]
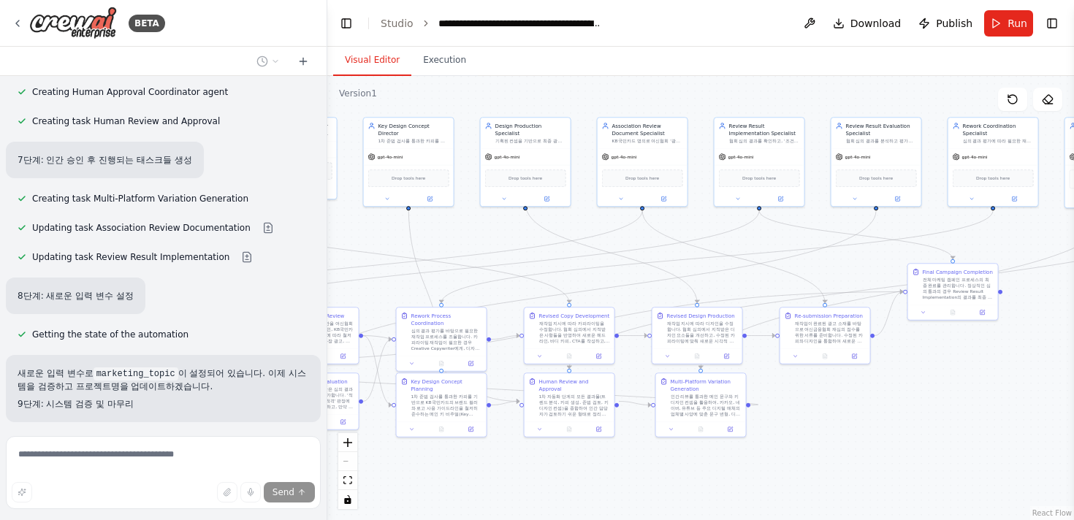
drag, startPoint x: 1006, startPoint y: 363, endPoint x: 770, endPoint y: 403, distance: 238.9
click at [770, 403] on div ".deletable-edge-delete-btn { width: 20px; height: 20px; border: 0px solid #ffff…" at bounding box center [700, 298] width 747 height 444
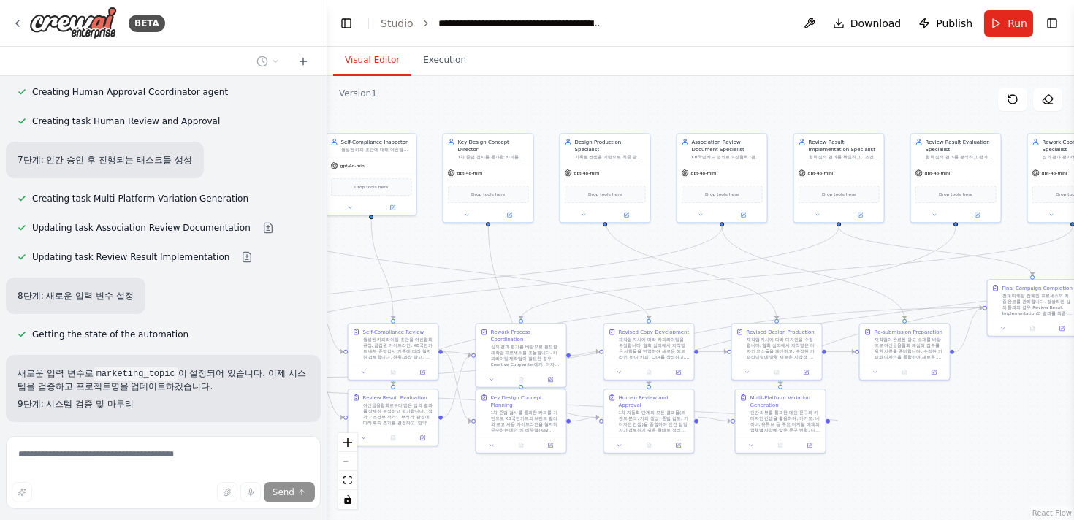
drag, startPoint x: 772, startPoint y: 405, endPoint x: 868, endPoint y: 429, distance: 98.7
click at [868, 429] on div ".deletable-edge-delete-btn { width: 20px; height: 20px; border: 0px solid #ffff…" at bounding box center [700, 298] width 747 height 444
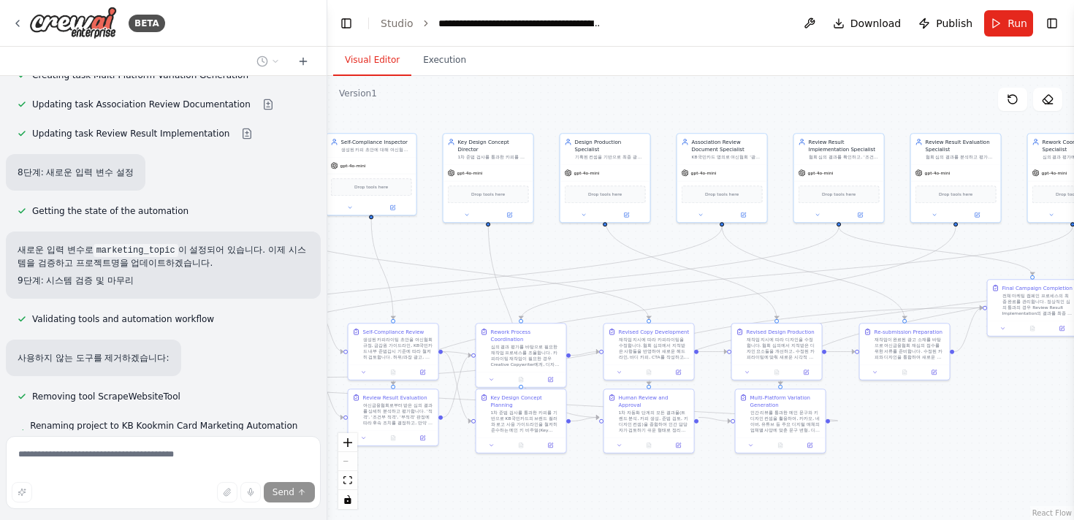
scroll to position [9452, 0]
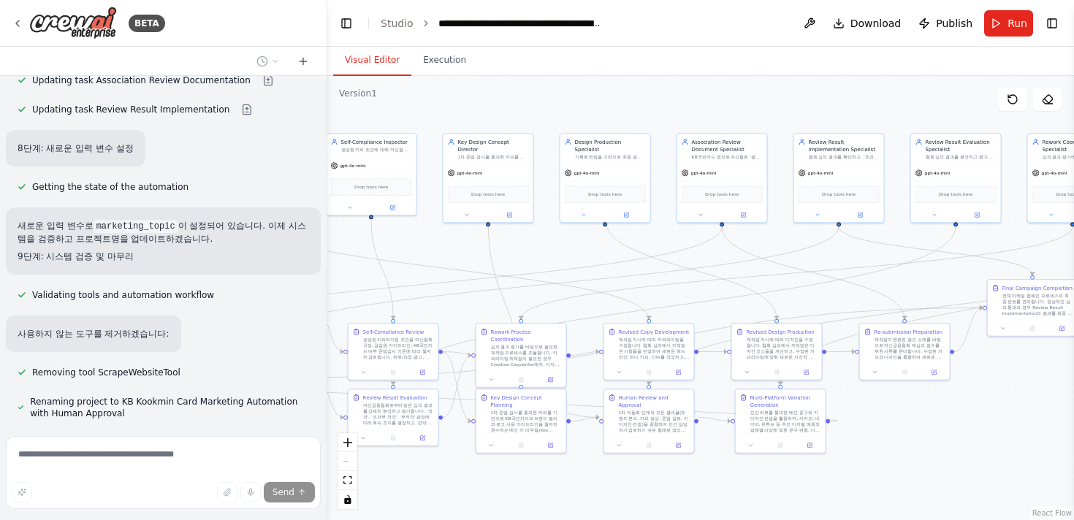
drag, startPoint x: 19, startPoint y: 311, endPoint x: 74, endPoint y: 325, distance: 56.4
click at [74, 503] on p "I have some suggestions to help you move forward with your automation." at bounding box center [164, 514] width 292 height 23
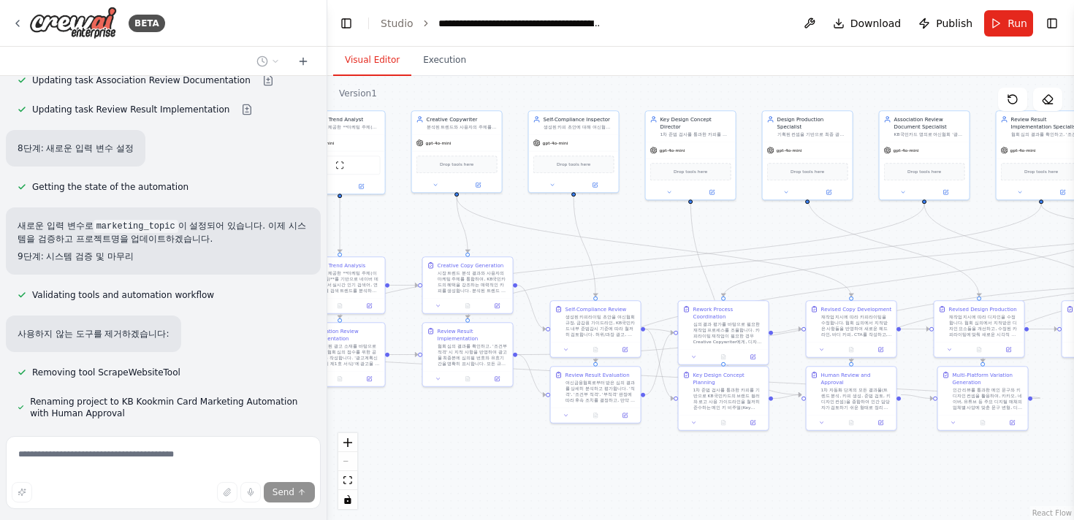
drag, startPoint x: 353, startPoint y: 271, endPoint x: 564, endPoint y: 244, distance: 213.0
click at [564, 245] on div ".deletable-edge-delete-btn { width: 20px; height: 20px; border: 0px solid #ffff…" at bounding box center [700, 298] width 747 height 444
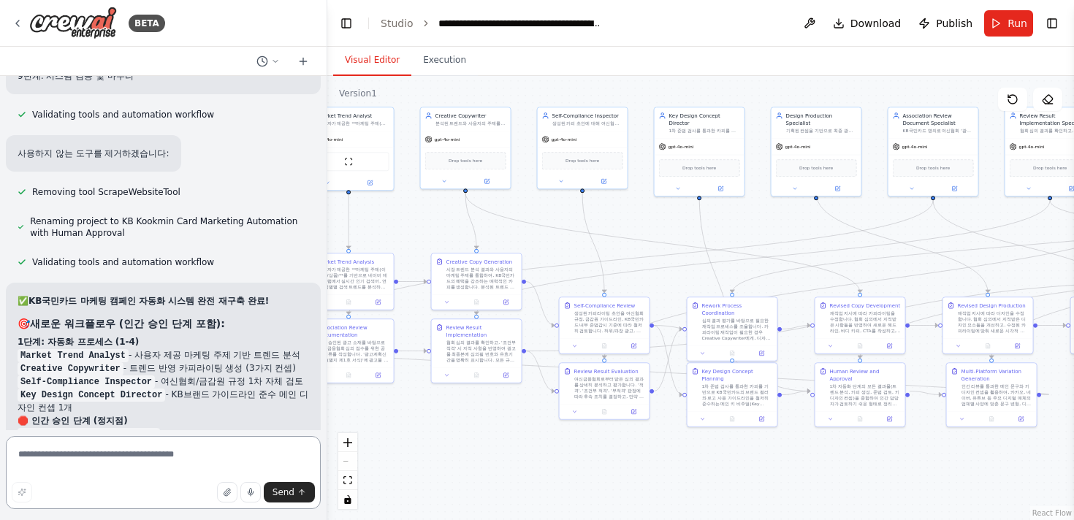
scroll to position [9633, 0]
